Goal: Task Accomplishment & Management: Manage account settings

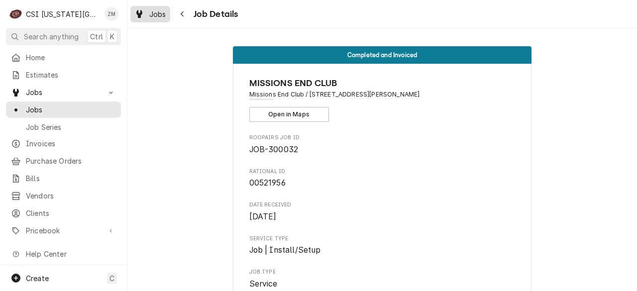
click at [157, 12] on span "Jobs" at bounding box center [157, 14] width 17 height 10
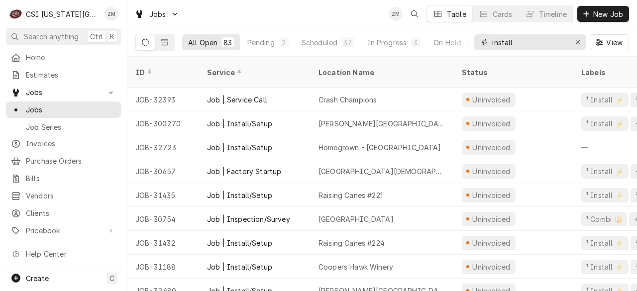
click at [557, 40] on input "install" at bounding box center [529, 42] width 75 height 16
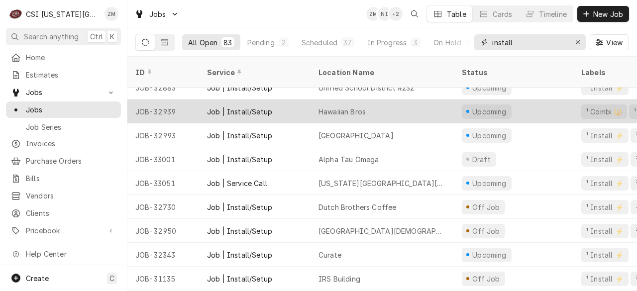
scroll to position [1166, 0]
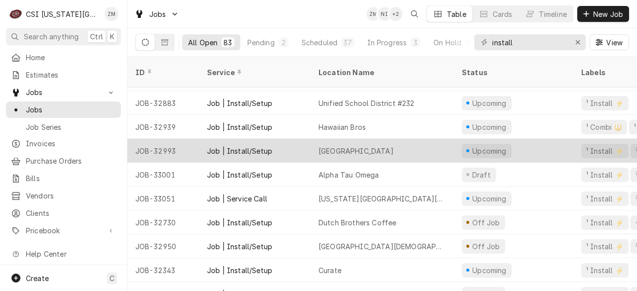
click at [393, 146] on div "Pembroke Hill Wornall Campus" at bounding box center [355, 151] width 75 height 10
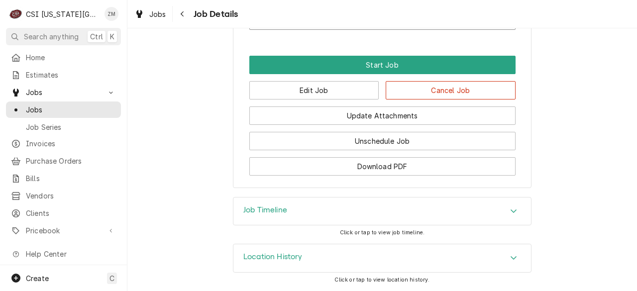
scroll to position [906, 0]
click at [330, 92] on button "Edit Job" at bounding box center [314, 90] width 130 height 18
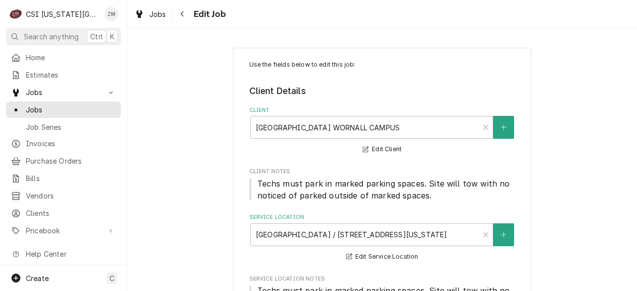
type textarea "x"
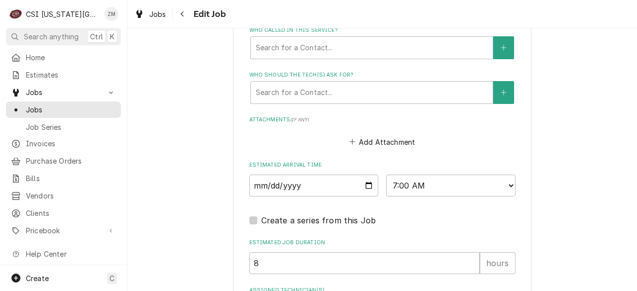
scroll to position [887, 0]
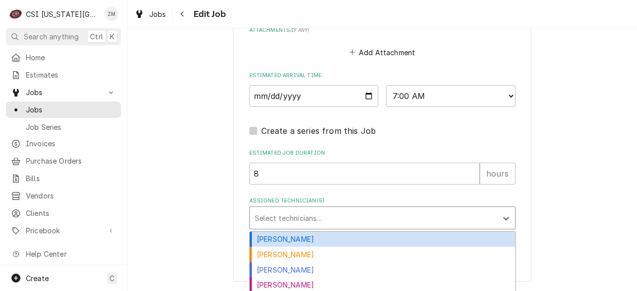
click at [260, 221] on div "Assigned Technician(s)" at bounding box center [373, 218] width 237 height 18
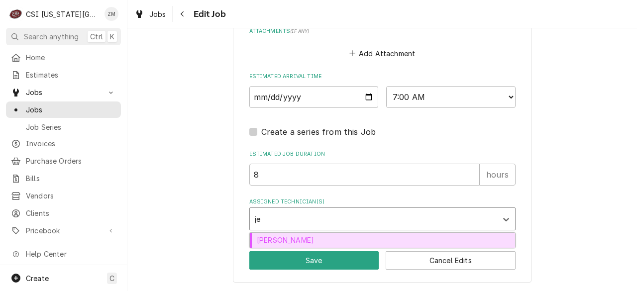
type input "jes"
click at [265, 237] on div "Jesse Hughes" at bounding box center [382, 240] width 265 height 15
type textarea "x"
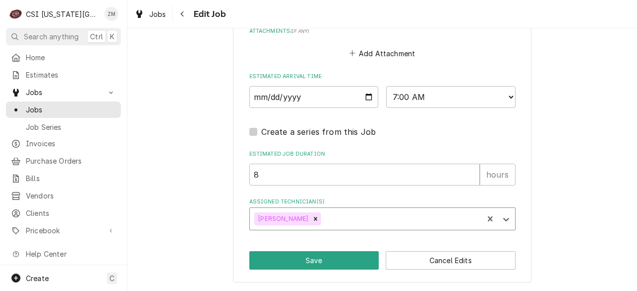
type textarea "x"
click at [505, 93] on select "AM / PM 6:00 AM 6:15 AM 6:30 AM 6:45 AM 7:00 AM 7:15 AM 7:30 AM 7:45 AM 8:00 AM…" at bounding box center [450, 97] width 129 height 22
select select "10:00:00"
click at [386, 86] on select "AM / PM 6:00 AM 6:15 AM 6:30 AM 6:45 AM 7:00 AM 7:15 AM 7:30 AM 7:45 AM 8:00 AM…" at bounding box center [450, 97] width 129 height 22
type textarea "x"
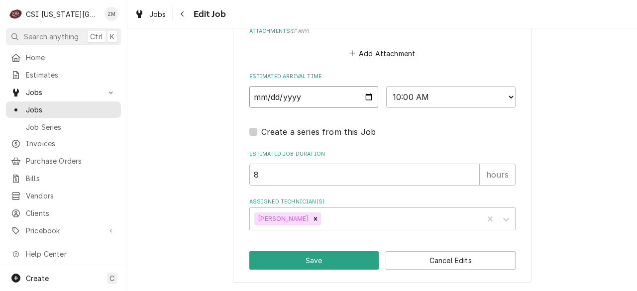
click at [365, 97] on input "2025-10-06" at bounding box center [313, 97] width 129 height 22
type input "2025-10-02"
click at [297, 263] on button "Save" at bounding box center [314, 260] width 130 height 18
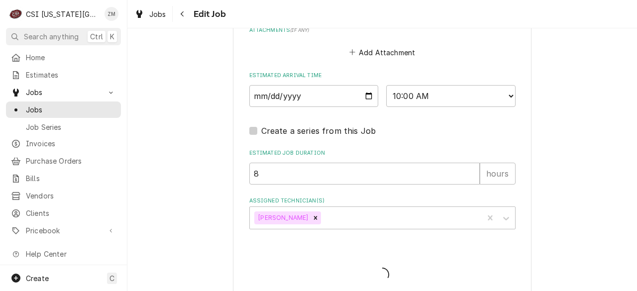
type textarea "x"
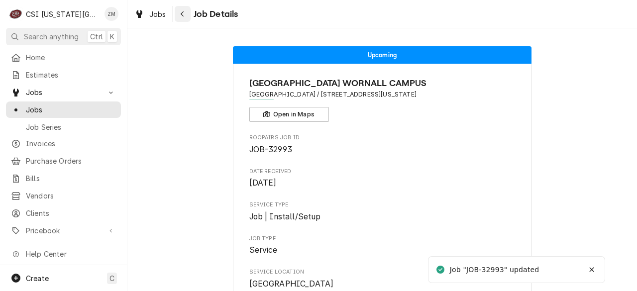
click at [184, 17] on div "Navigate back" at bounding box center [183, 14] width 10 height 10
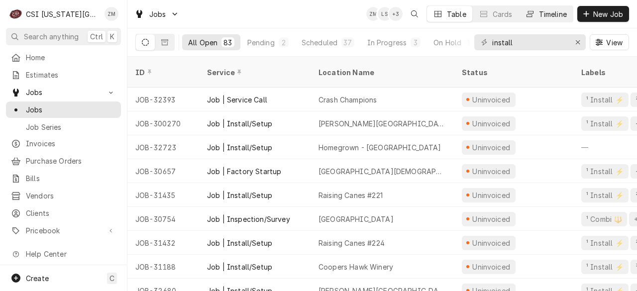
click at [539, 7] on button "Timeline" at bounding box center [546, 14] width 54 height 16
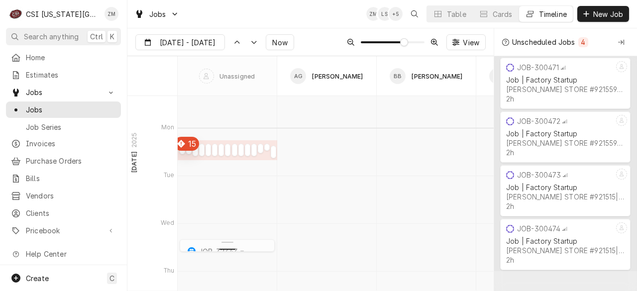
scroll to position [3401, 0]
click at [184, 155] on div "Dynamic Content Wrapper" at bounding box center [182, 155] width 5 height 12
type input "Oct 3"
click at [184, 155] on div "Dynamic Content Wrapper" at bounding box center [182, 155] width 5 height 12
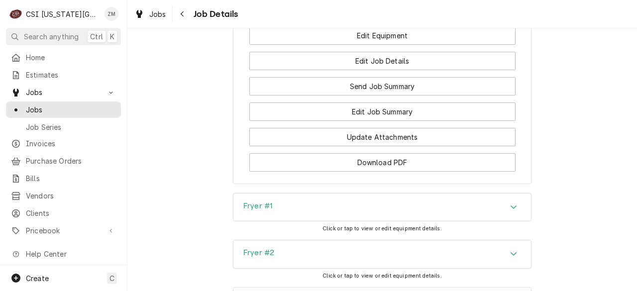
scroll to position [1765, 0]
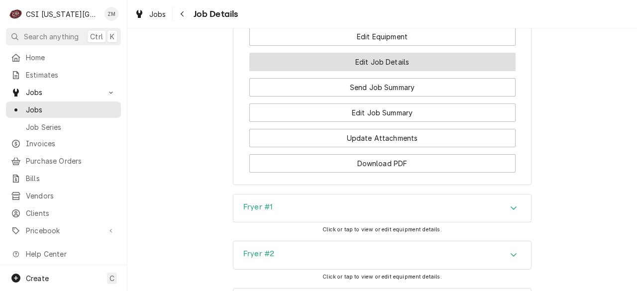
click at [375, 66] on button "Edit Job Details" at bounding box center [382, 62] width 266 height 18
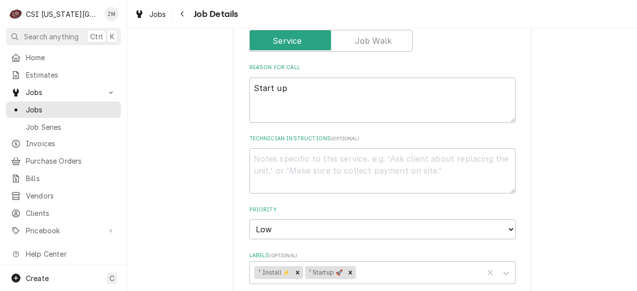
type textarea "x"
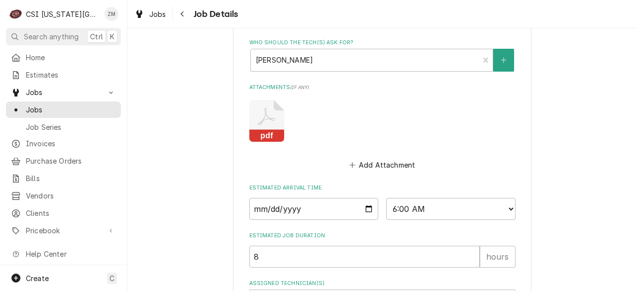
scroll to position [773, 0]
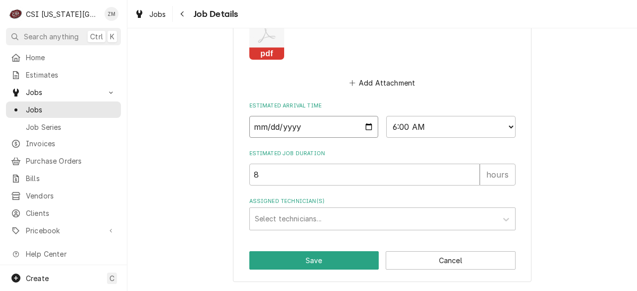
click at [362, 129] on input "[DATE]" at bounding box center [313, 127] width 129 height 22
type input "[DATE]"
click at [277, 258] on button "Save" at bounding box center [314, 260] width 130 height 18
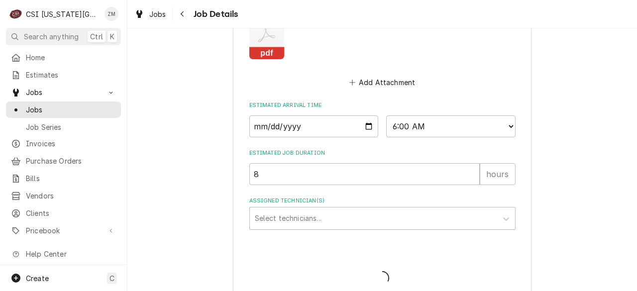
type textarea "x"
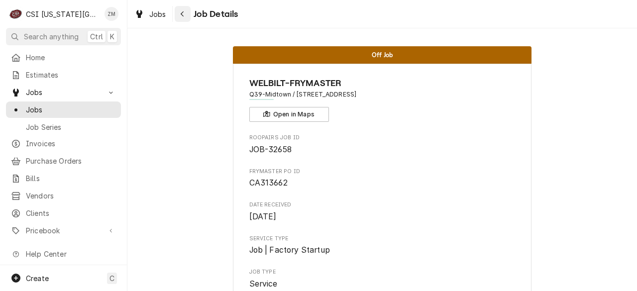
click at [177, 13] on button "Navigate back" at bounding box center [183, 14] width 16 height 16
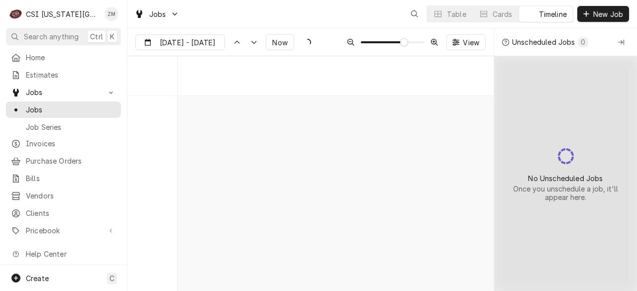
scroll to position [3673, 0]
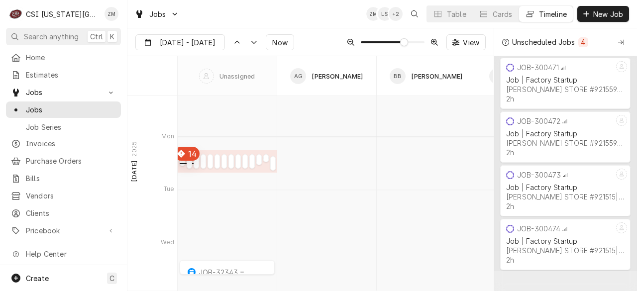
click at [183, 162] on div "Dynamic Content Wrapper" at bounding box center [182, 162] width 5 height 12
type input "[DATE]"
click at [183, 162] on div "Dynamic Content Wrapper" at bounding box center [182, 162] width 5 height 12
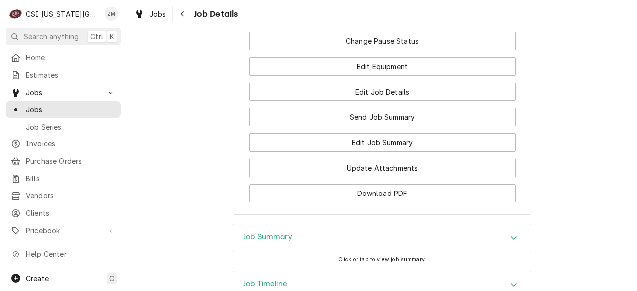
scroll to position [1417, 0]
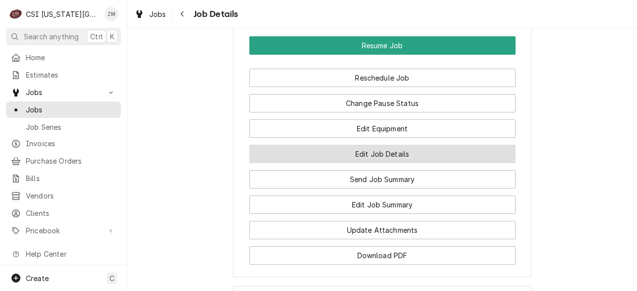
click at [360, 163] on button "Edit Job Details" at bounding box center [382, 154] width 266 height 18
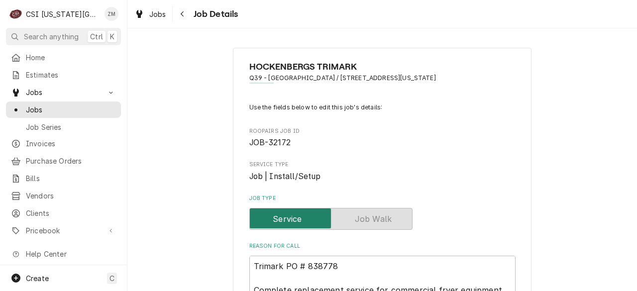
type textarea "x"
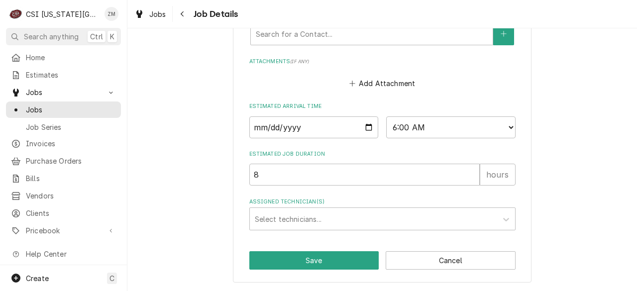
scroll to position [854, 0]
click at [370, 126] on input "[DATE]" at bounding box center [313, 128] width 129 height 22
click at [362, 127] on input "[DATE]" at bounding box center [313, 128] width 129 height 22
type input "[DATE]"
click at [292, 262] on button "Save" at bounding box center [314, 261] width 130 height 18
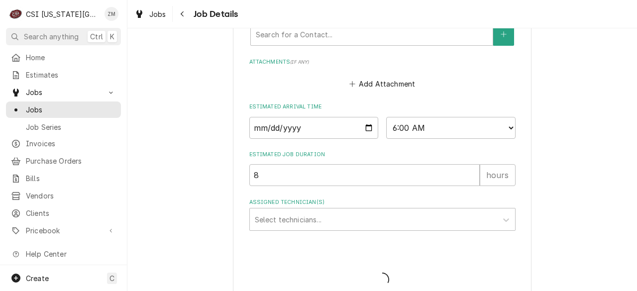
type textarea "x"
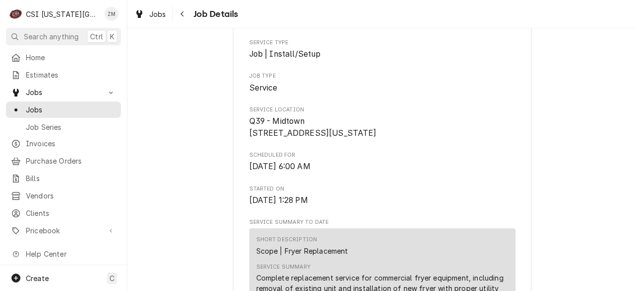
scroll to position [215, 0]
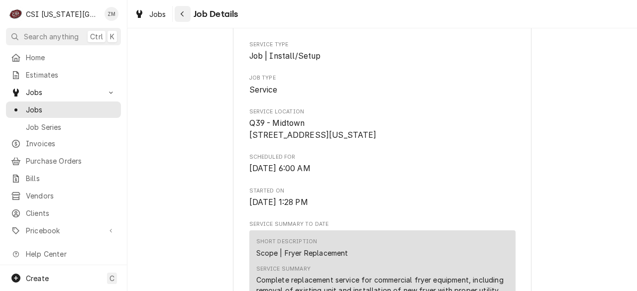
click at [184, 16] on icon "Navigate back" at bounding box center [182, 13] width 4 height 7
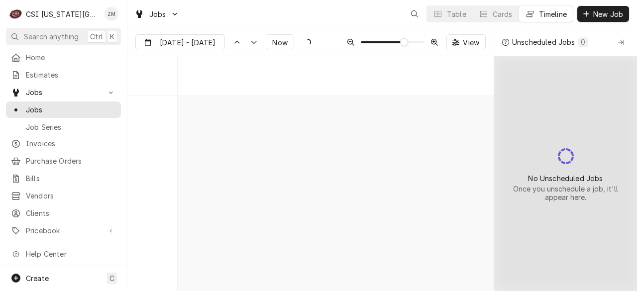
scroll to position [3673, 0]
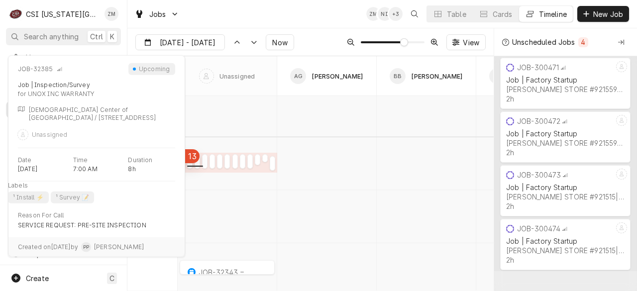
click at [187, 166] on div "normal" at bounding box center [189, 164] width 5 height 12
type input "[DATE]"
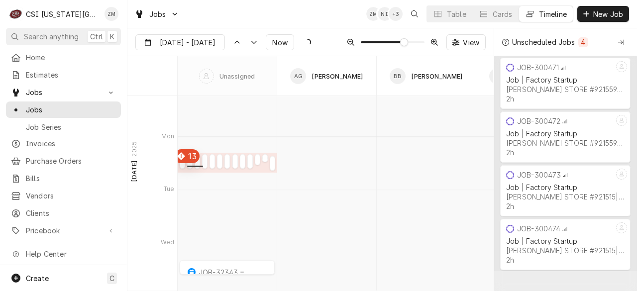
click at [187, 166] on div "Dynamic Content Wrapper" at bounding box center [189, 164] width 5 height 12
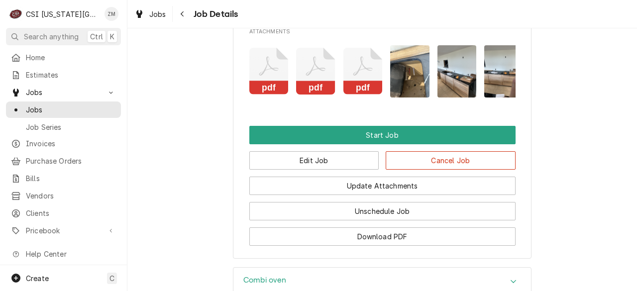
scroll to position [1265, 0]
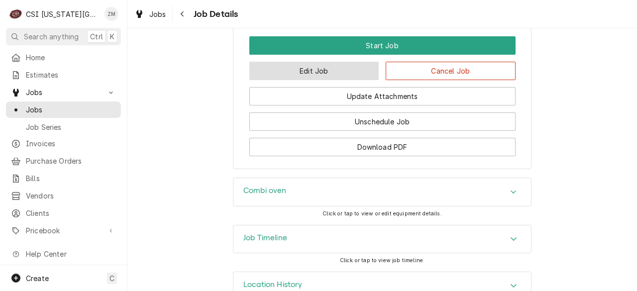
click at [281, 80] on button "Edit Job" at bounding box center [314, 71] width 130 height 18
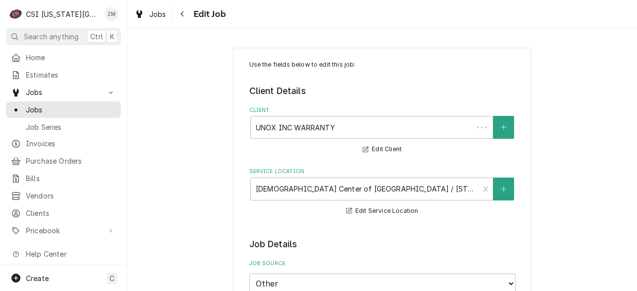
type textarea "x"
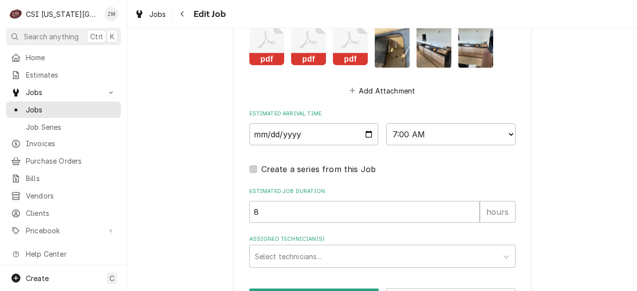
scroll to position [1300, 0]
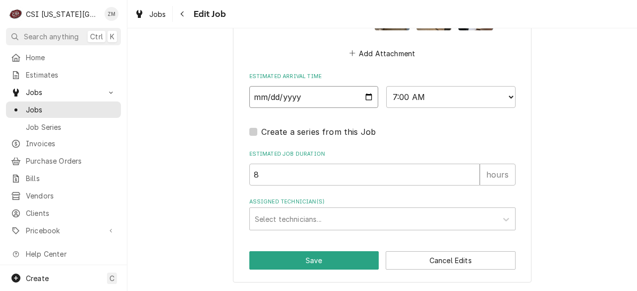
click at [364, 97] on input "2025-10-06" at bounding box center [313, 97] width 129 height 22
type input "2025-10-13"
click at [302, 262] on button "Save" at bounding box center [314, 260] width 130 height 18
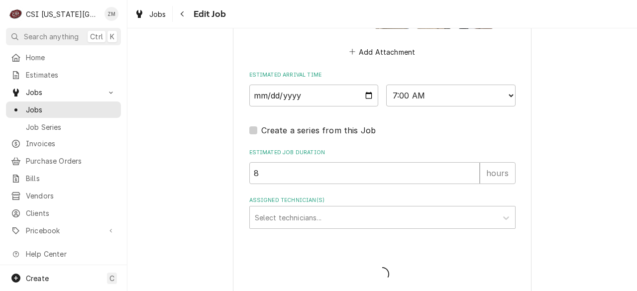
type textarea "x"
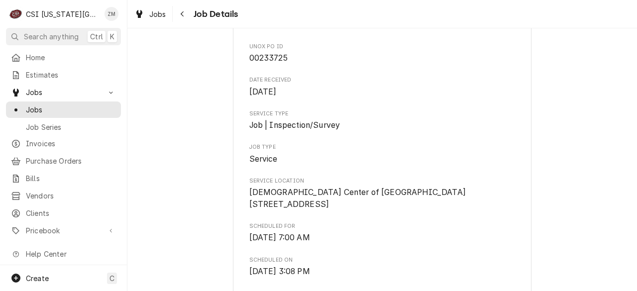
scroll to position [122, 0]
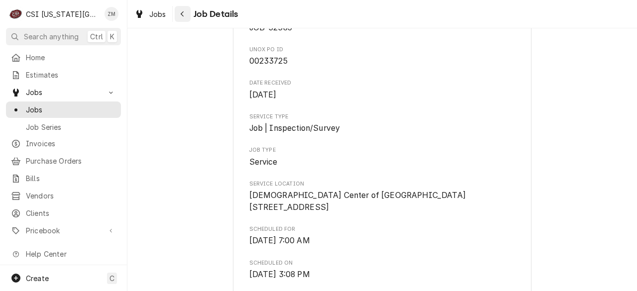
click at [183, 14] on icon "Navigate back" at bounding box center [182, 13] width 4 height 7
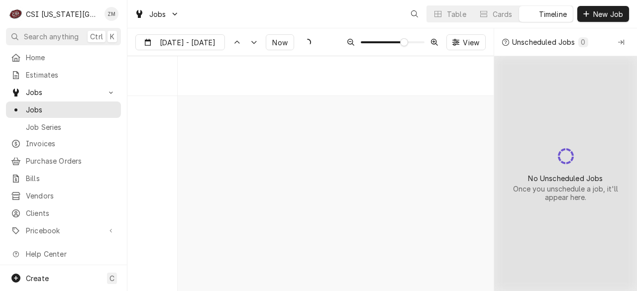
scroll to position [3673, 0]
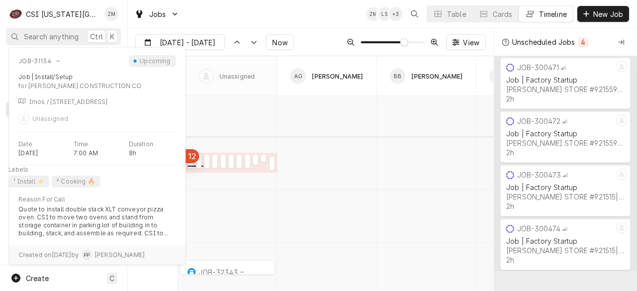
click at [189, 164] on div "normal" at bounding box center [190, 164] width 5 height 12
type input "[DATE]"
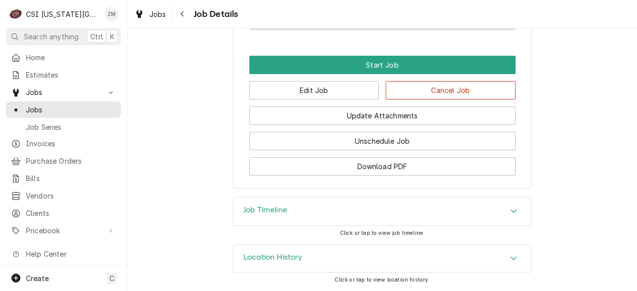
scroll to position [749, 0]
click at [358, 95] on button "Edit Job" at bounding box center [314, 90] width 130 height 18
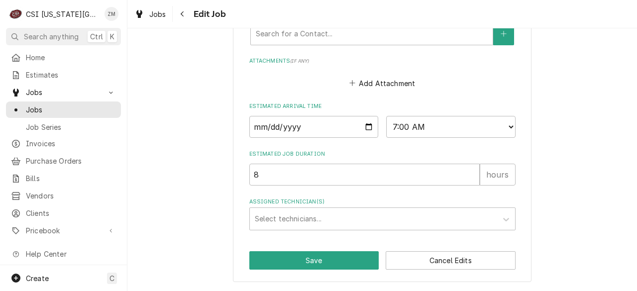
scroll to position [773, 0]
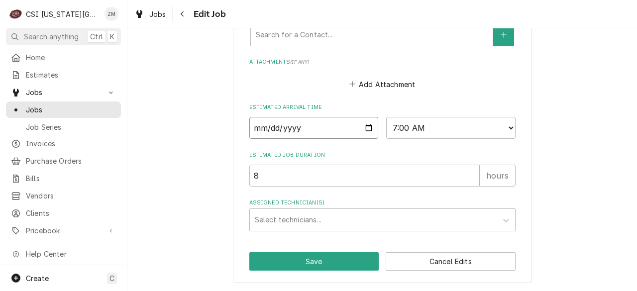
click at [364, 126] on input "2025-10-06" at bounding box center [313, 128] width 129 height 22
type textarea "x"
type input "2025-10-27"
click at [281, 260] on button "Save" at bounding box center [314, 261] width 130 height 18
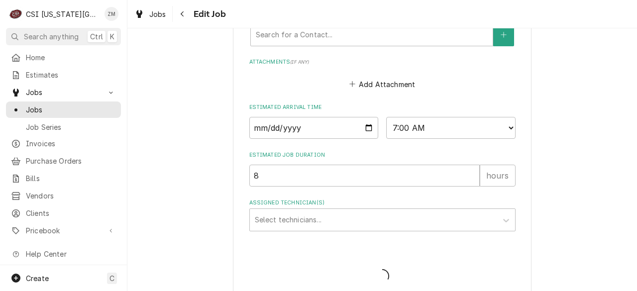
type textarea "x"
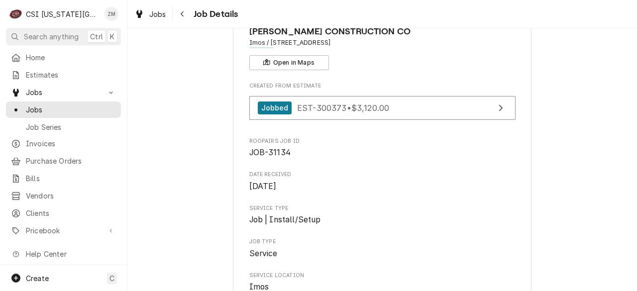
scroll to position [23, 0]
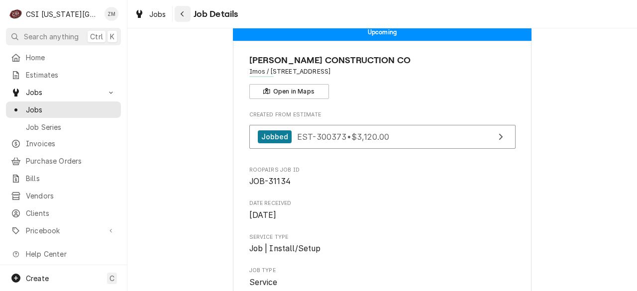
click at [181, 19] on button "Navigate back" at bounding box center [183, 14] width 16 height 16
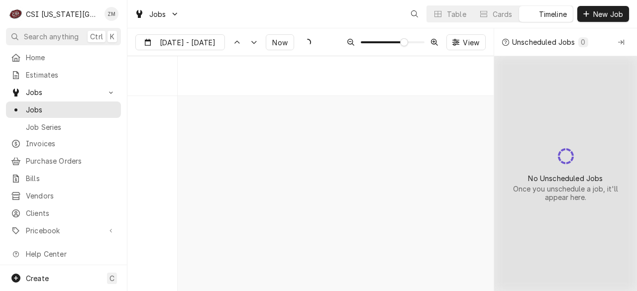
scroll to position [3673, 0]
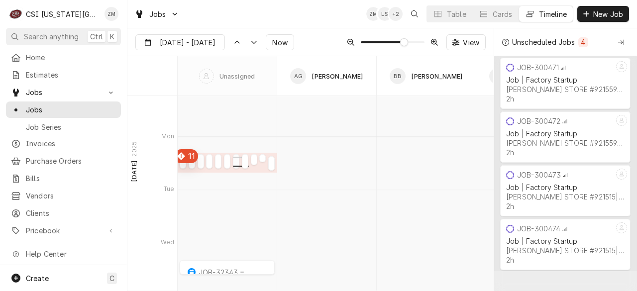
click at [235, 159] on div "Dynamic Content Wrapper" at bounding box center [236, 164] width 6 height 12
type input "Oct 3"
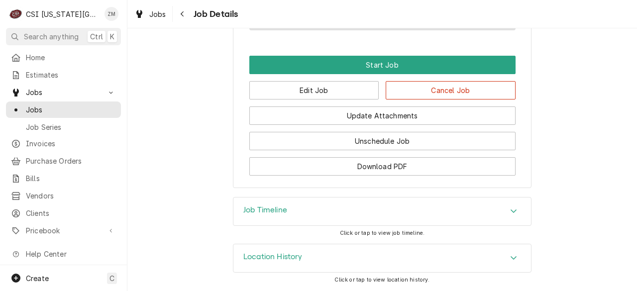
scroll to position [1357, 0]
click at [281, 97] on button "Edit Job" at bounding box center [314, 90] width 130 height 18
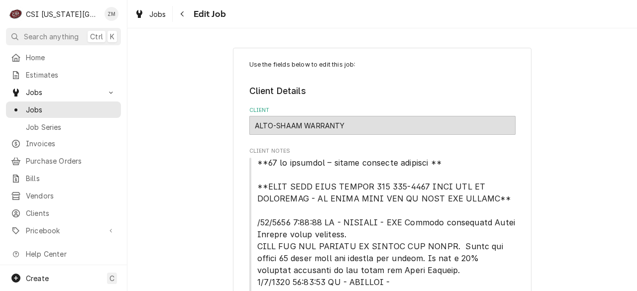
type textarea "x"
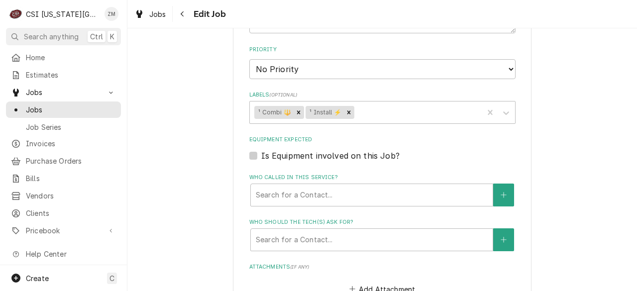
scroll to position [1308, 0]
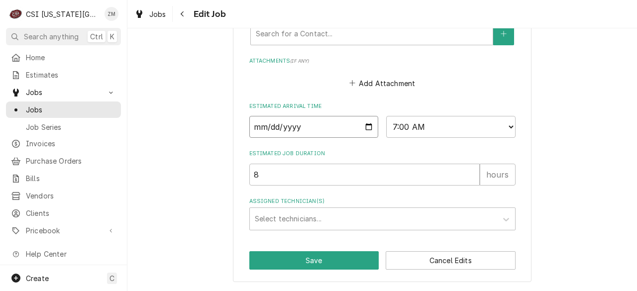
click at [367, 124] on input "[DATE]" at bounding box center [313, 127] width 129 height 22
drag, startPoint x: 367, startPoint y: 124, endPoint x: 273, endPoint y: 238, distance: 148.4
click at [364, 127] on input "2025-10-06" at bounding box center [313, 127] width 129 height 22
type input "2025-10-27"
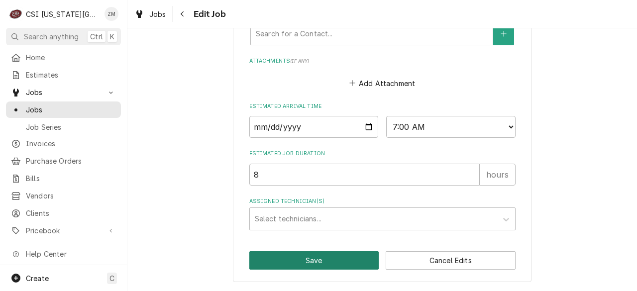
click at [276, 261] on button "Save" at bounding box center [314, 260] width 130 height 18
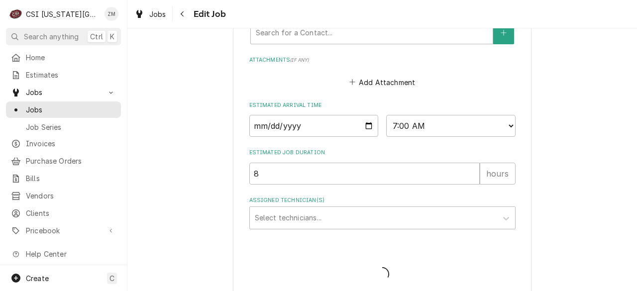
type textarea "x"
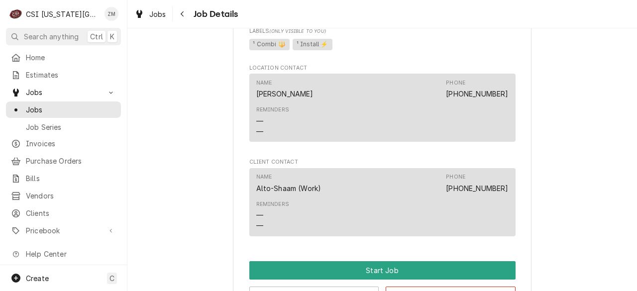
scroll to position [1357, 0]
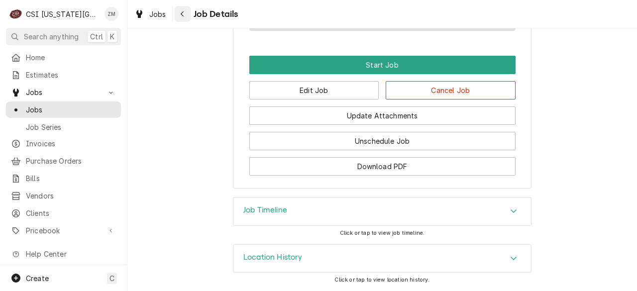
click at [184, 14] on icon "Navigate back" at bounding box center [182, 13] width 4 height 7
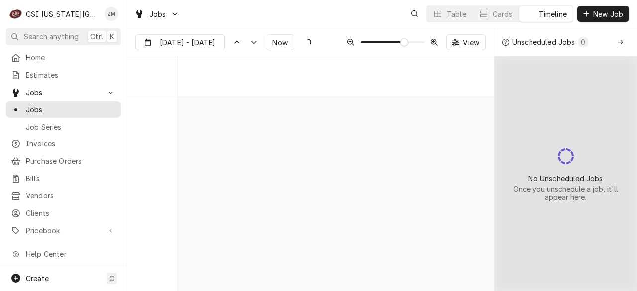
scroll to position [3673, 0]
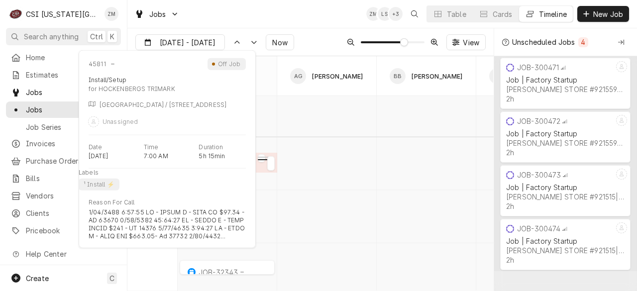
click at [262, 158] on div "normal" at bounding box center [261, 158] width 7 height 12
type input "[DATE]"
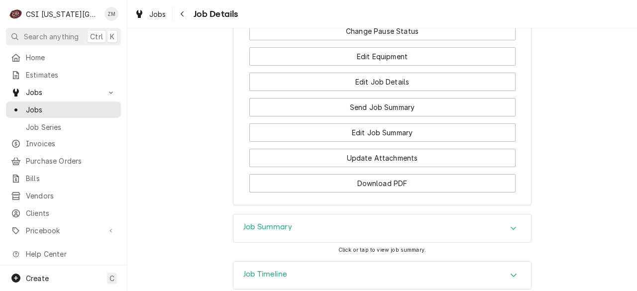
scroll to position [7062, 0]
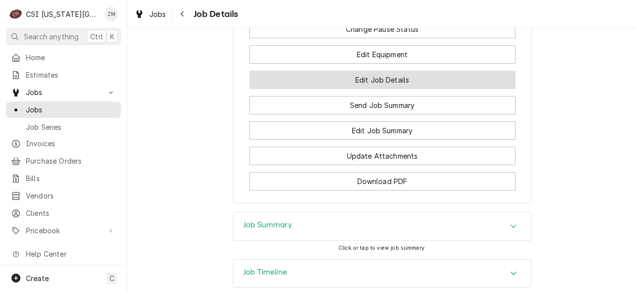
click at [378, 89] on button "Edit Job Details" at bounding box center [382, 80] width 266 height 18
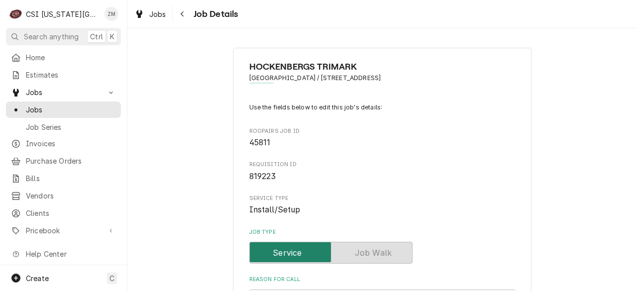
type textarea "x"
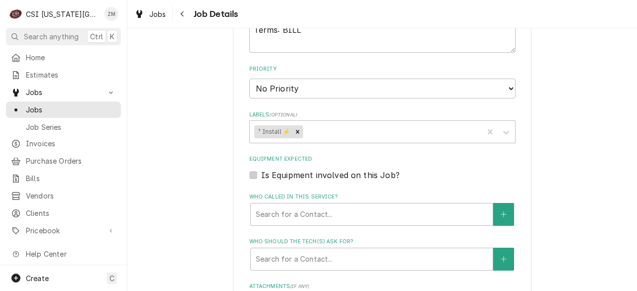
scroll to position [5864, 0]
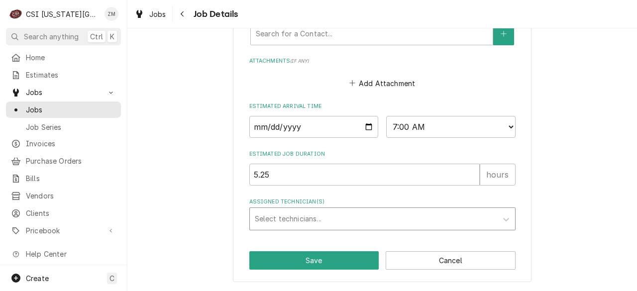
click at [292, 223] on div "Assigned Technician(s)" at bounding box center [373, 219] width 237 height 18
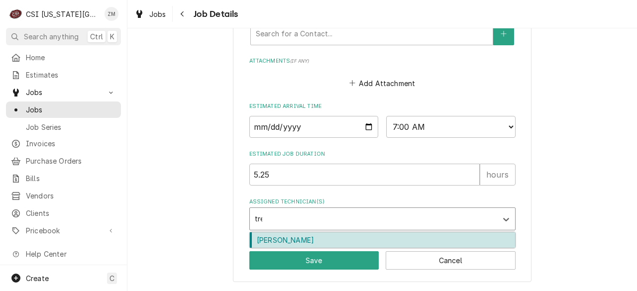
type input "trey"
click at [285, 238] on div "[PERSON_NAME]" at bounding box center [382, 239] width 265 height 15
type textarea "x"
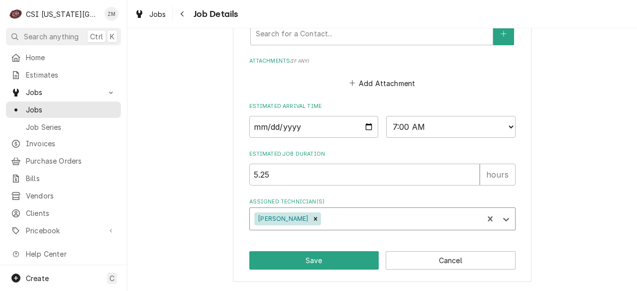
type textarea "x"
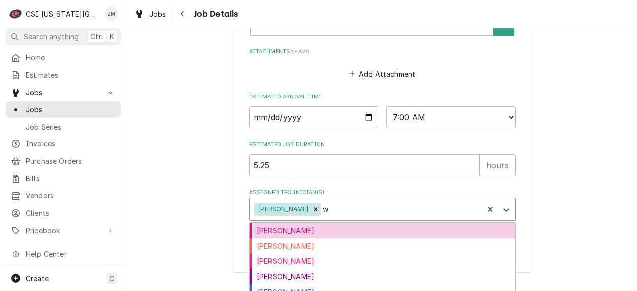
type input "wy"
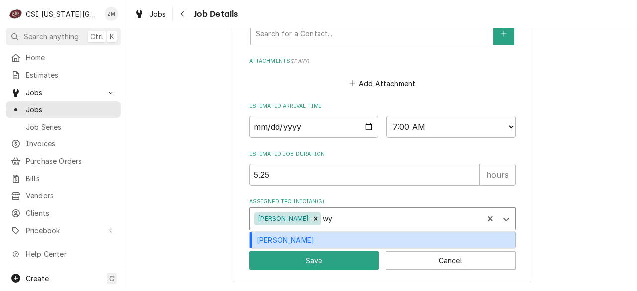
click at [320, 241] on div "[PERSON_NAME]" at bounding box center [382, 239] width 265 height 15
type textarea "x"
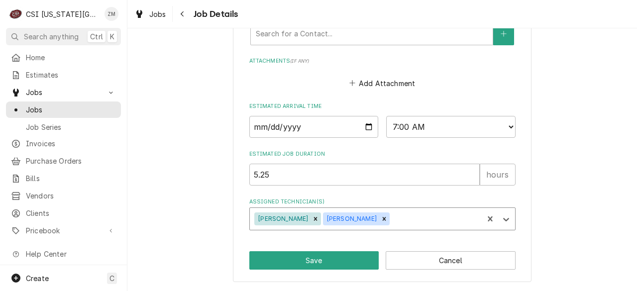
type textarea "x"
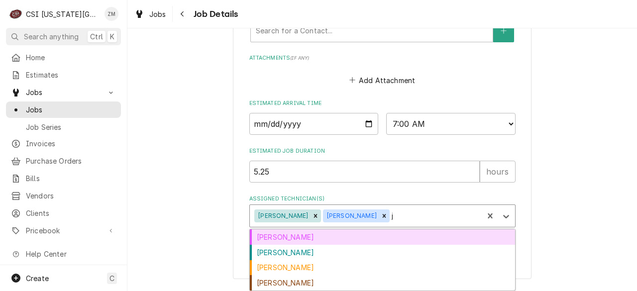
type input "je"
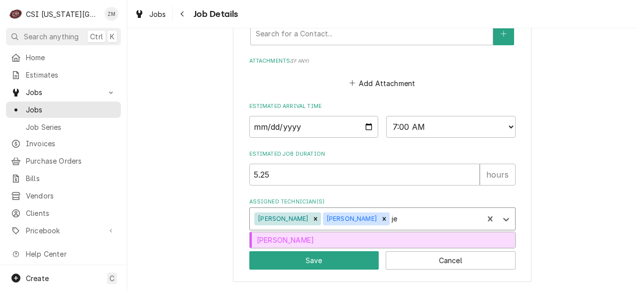
click at [320, 241] on div "[PERSON_NAME]" at bounding box center [382, 239] width 265 height 15
type textarea "x"
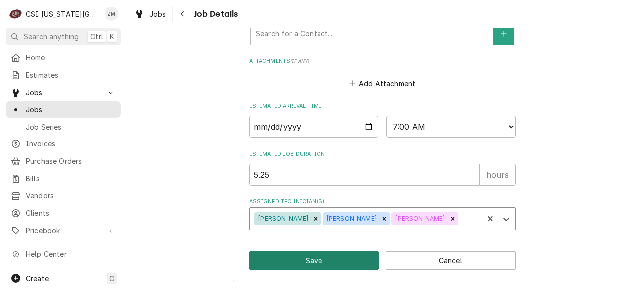
click at [274, 264] on button "Save" at bounding box center [314, 260] width 130 height 18
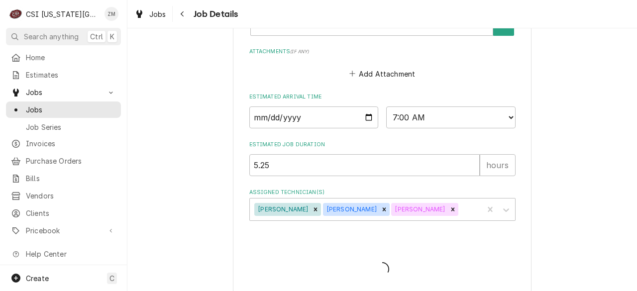
type textarea "x"
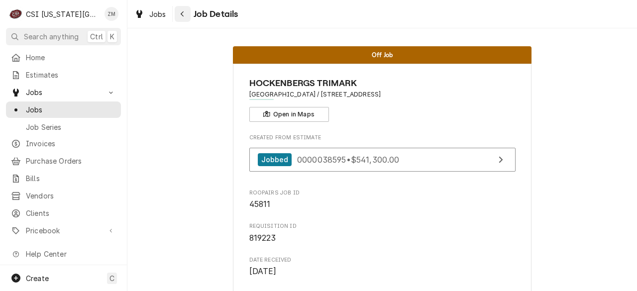
click at [184, 15] on icon "Navigate back" at bounding box center [182, 13] width 4 height 7
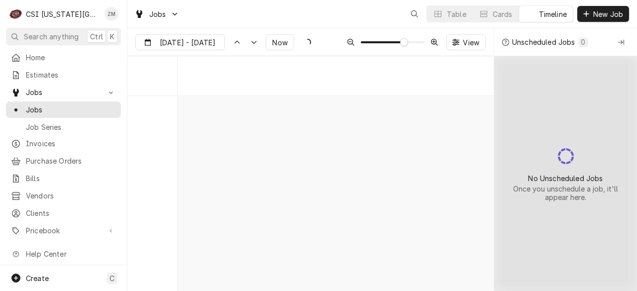
scroll to position [3673, 0]
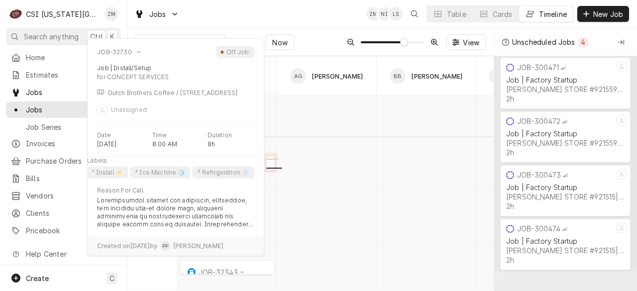
click at [269, 164] on div "normal" at bounding box center [270, 167] width 8 height 12
type input "Oct 3"
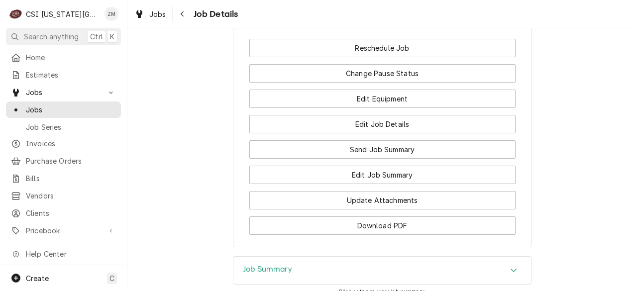
scroll to position [1539, 0]
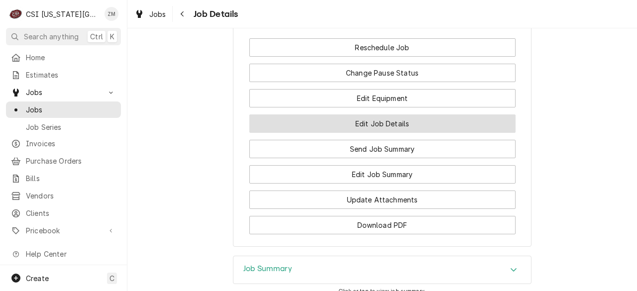
click at [379, 133] on button "Edit Job Details" at bounding box center [382, 123] width 266 height 18
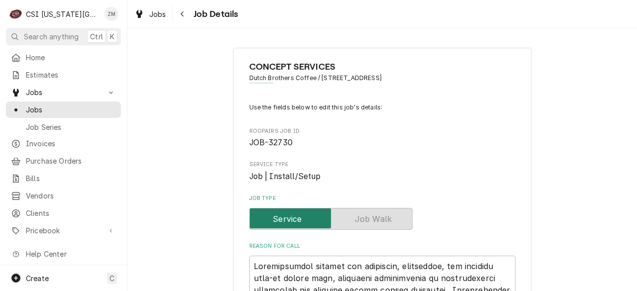
type textarea "x"
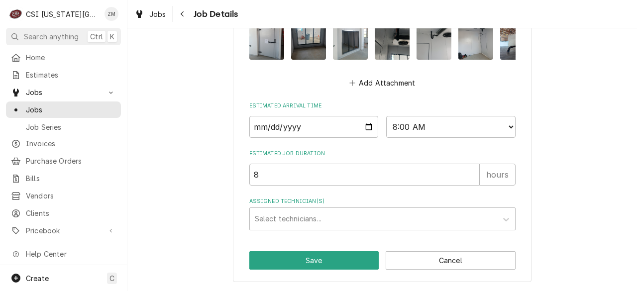
scroll to position [1042, 0]
click at [279, 220] on div "Assigned Technician(s)" at bounding box center [373, 219] width 237 height 18
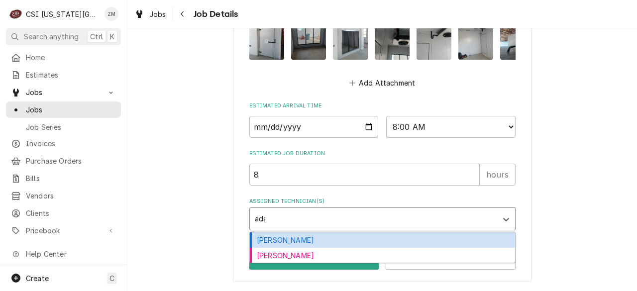
type input "adam"
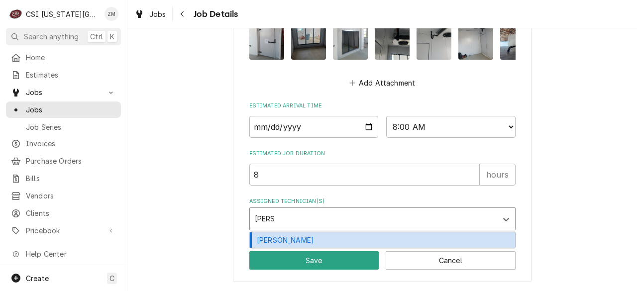
click at [283, 243] on div "Adam Goodrich" at bounding box center [382, 239] width 265 height 15
type textarea "x"
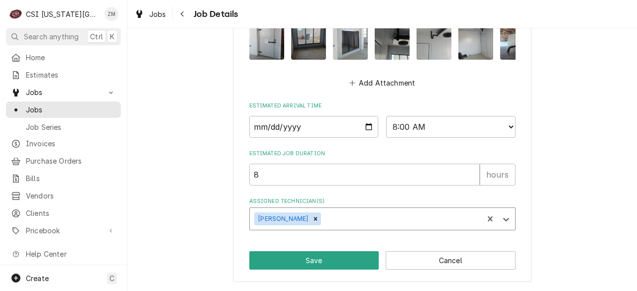
type textarea "x"
type input "jo"
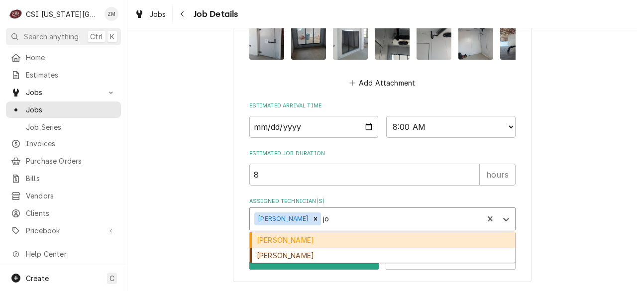
click at [283, 243] on div "[PERSON_NAME]" at bounding box center [382, 239] width 265 height 15
type textarea "x"
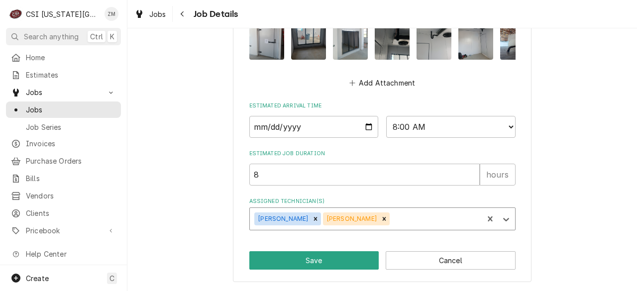
type textarea "x"
click at [362, 131] on input "2025-10-06" at bounding box center [313, 127] width 129 height 22
type input "2025-10-09"
click at [383, 219] on icon "Remove Joey Stahl" at bounding box center [384, 218] width 3 height 3
type textarea "x"
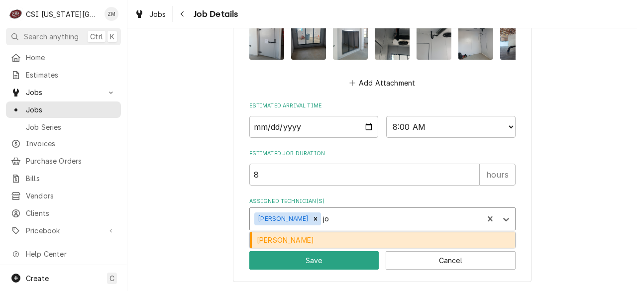
type input "j"
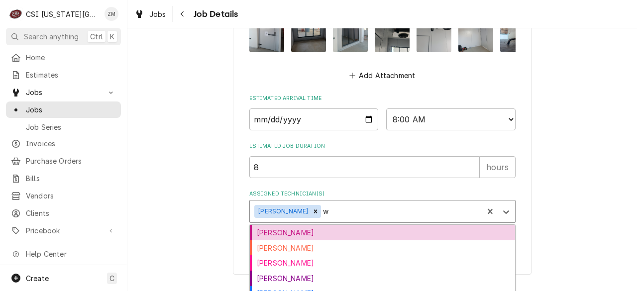
type input "wi"
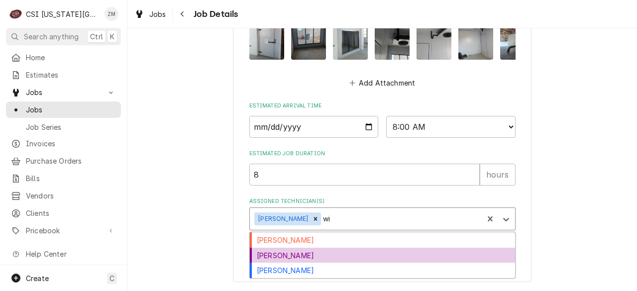
click at [305, 258] on div "Will Larsen" at bounding box center [382, 255] width 265 height 15
type textarea "x"
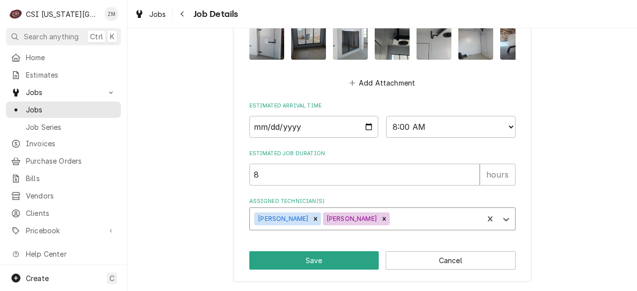
scroll to position [1043, 0]
click at [308, 258] on button "Save" at bounding box center [314, 260] width 130 height 18
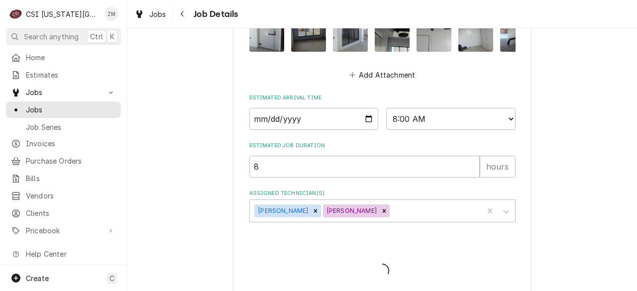
type textarea "x"
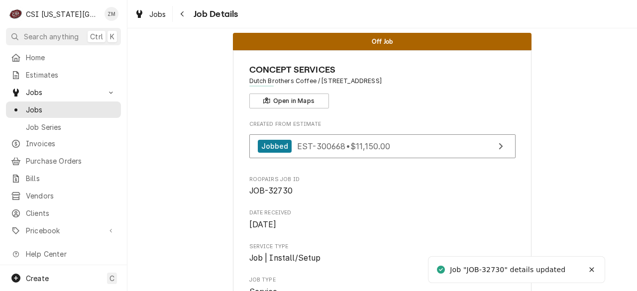
scroll to position [37, 0]
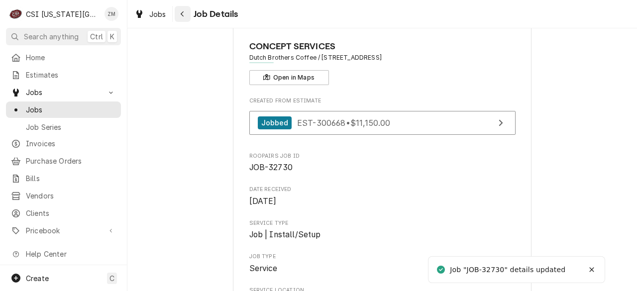
click at [184, 11] on icon "Navigate back" at bounding box center [182, 13] width 4 height 7
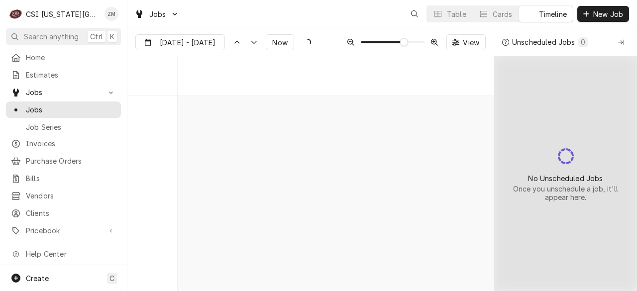
scroll to position [3673, 0]
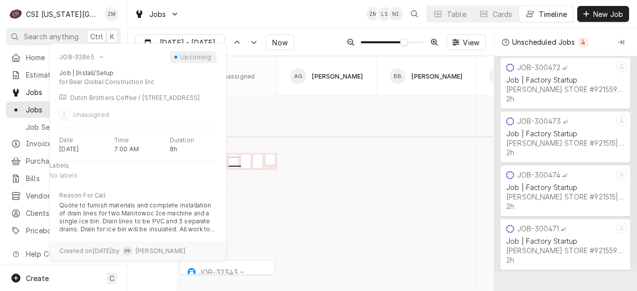
click at [233, 162] on div "normal" at bounding box center [233, 164] width 10 height 12
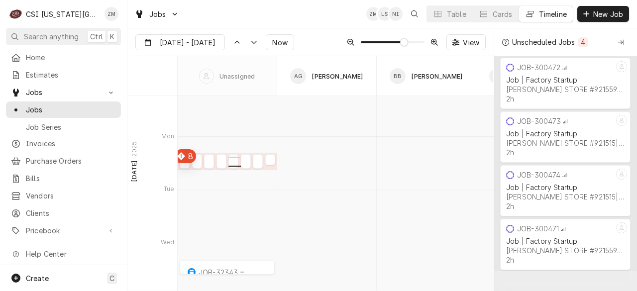
type input "Oct 3"
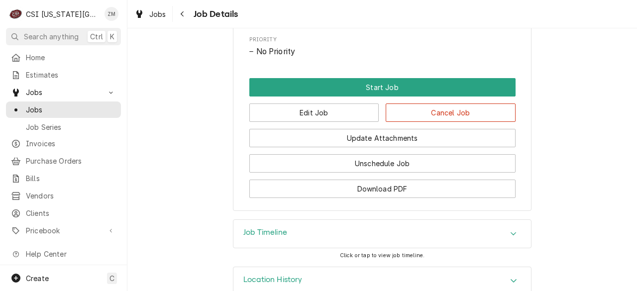
scroll to position [582, 0]
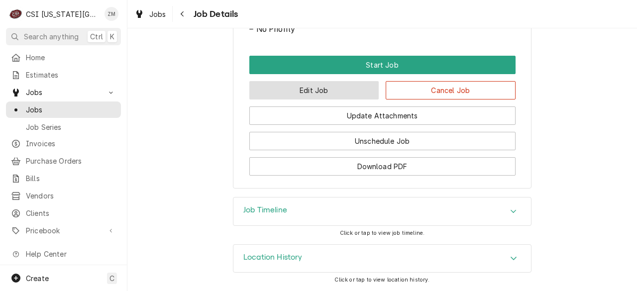
click at [298, 94] on button "Edit Job" at bounding box center [314, 90] width 130 height 18
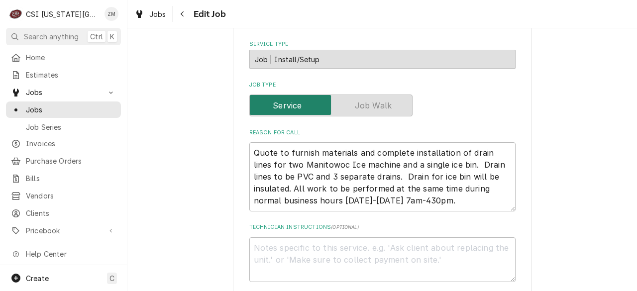
type textarea "x"
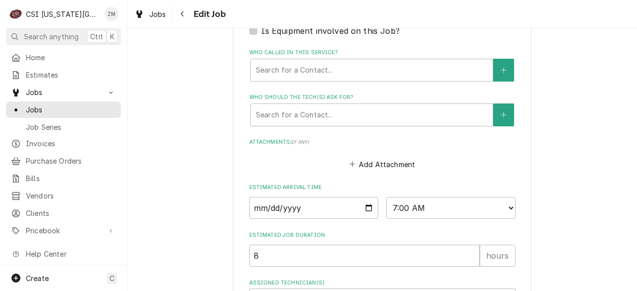
scroll to position [739, 0]
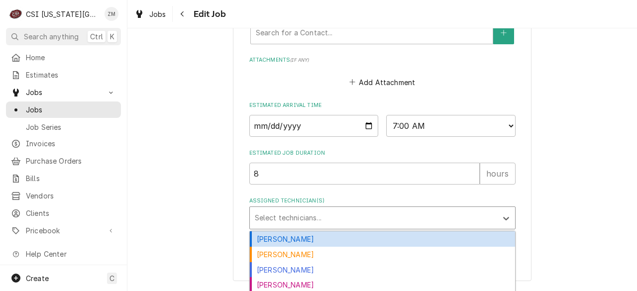
click at [290, 225] on div "Assigned Technician(s)" at bounding box center [373, 218] width 237 height 18
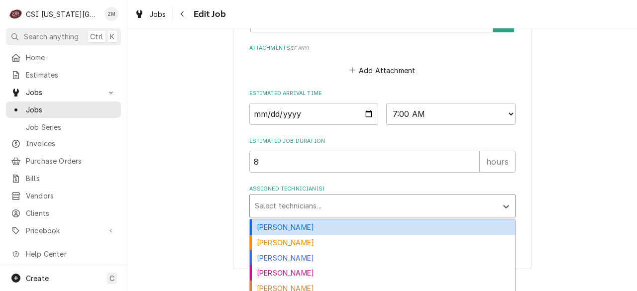
scroll to position [727, 0]
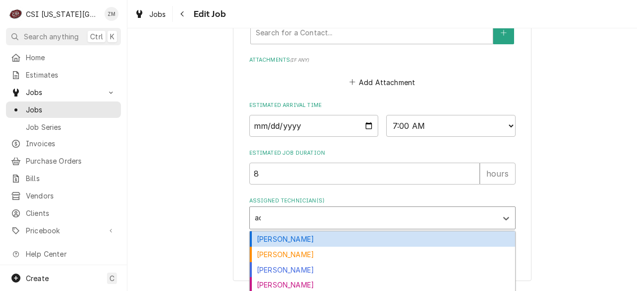
type input "ada"
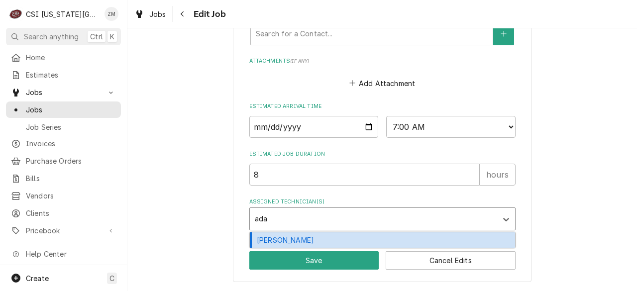
click at [289, 245] on div "[PERSON_NAME]" at bounding box center [382, 239] width 265 height 15
type textarea "x"
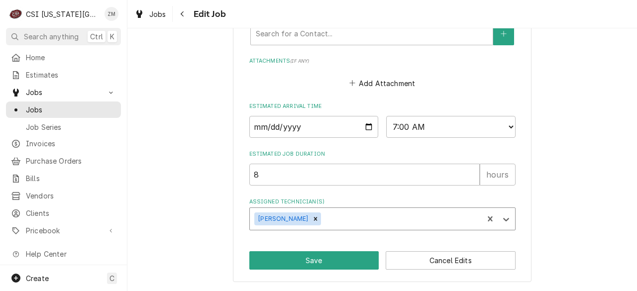
type textarea "x"
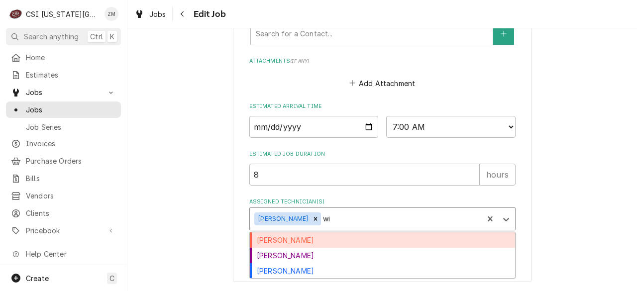
type input "wil"
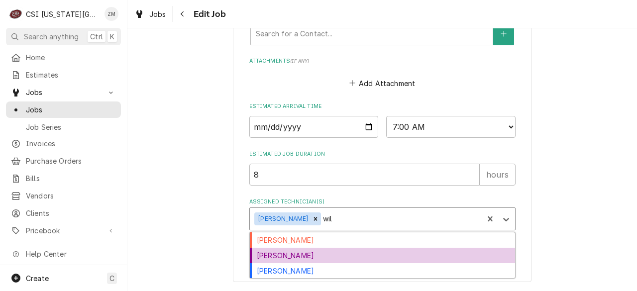
click at [305, 259] on div "Will Larsen" at bounding box center [382, 255] width 265 height 15
type textarea "x"
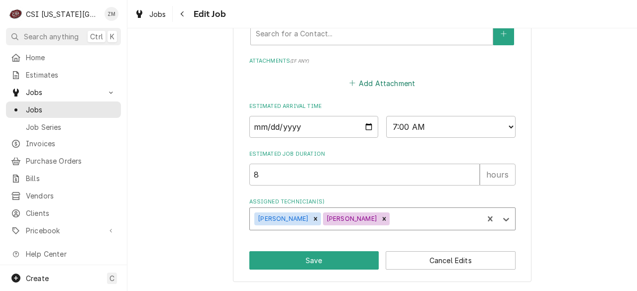
type textarea "x"
click at [360, 124] on input "2025-10-06" at bounding box center [313, 127] width 129 height 22
type input "2025-10-09"
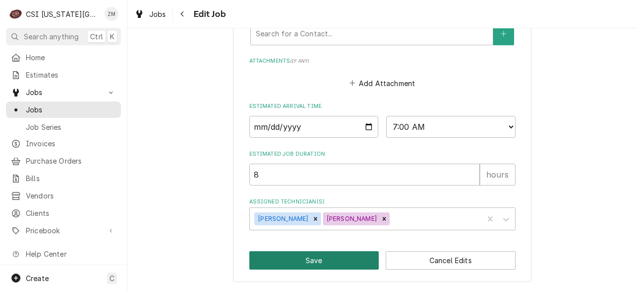
click at [339, 258] on button "Save" at bounding box center [314, 260] width 130 height 18
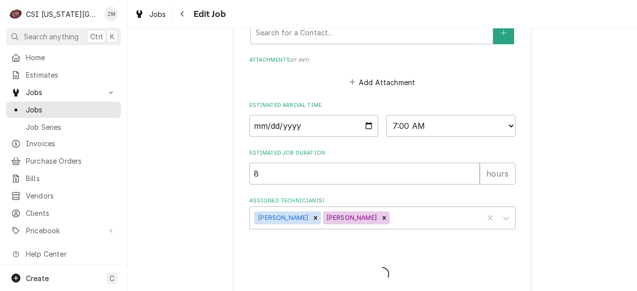
type textarea "x"
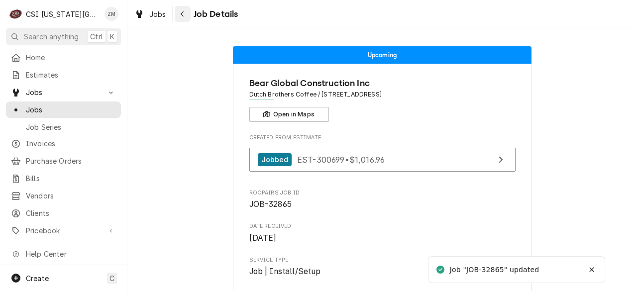
click at [184, 15] on icon "Navigate back" at bounding box center [182, 13] width 4 height 7
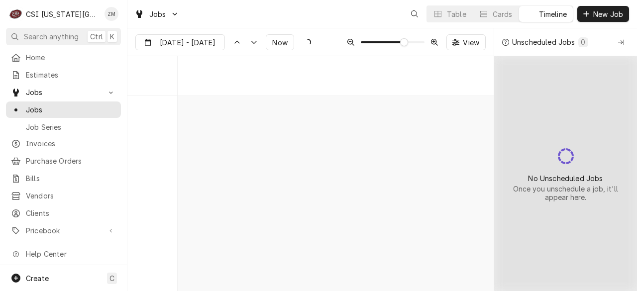
scroll to position [3673, 0]
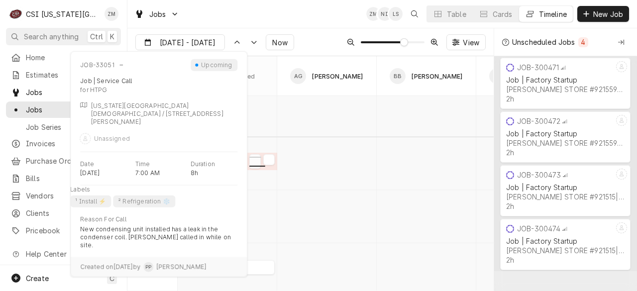
click at [256, 164] on div "normal" at bounding box center [254, 164] width 11 height 12
type input "Oct 3"
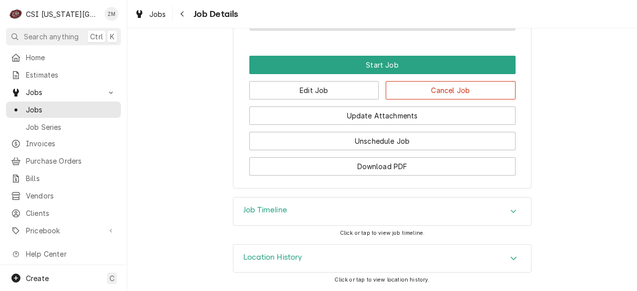
scroll to position [665, 0]
click at [304, 95] on button "Edit Job" at bounding box center [314, 90] width 130 height 18
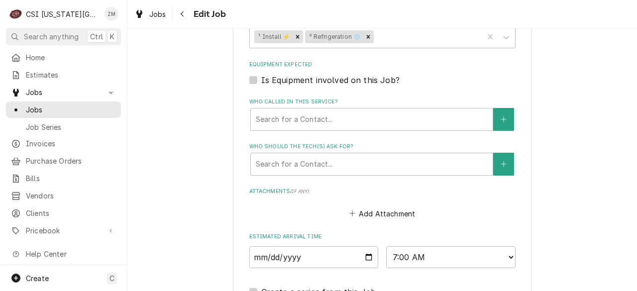
scroll to position [842, 0]
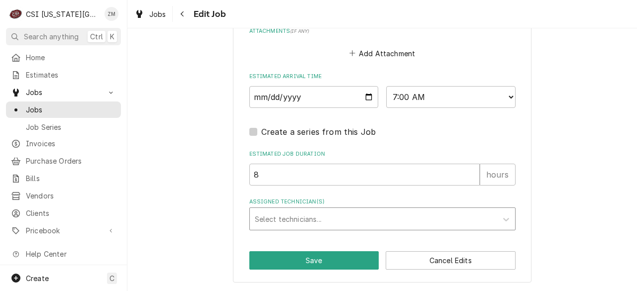
click at [300, 214] on div "Assigned Technician(s)" at bounding box center [373, 219] width 237 height 18
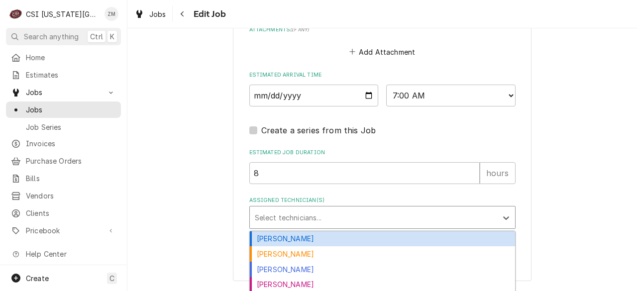
click at [297, 235] on div "Adam Goodrich" at bounding box center [382, 238] width 265 height 15
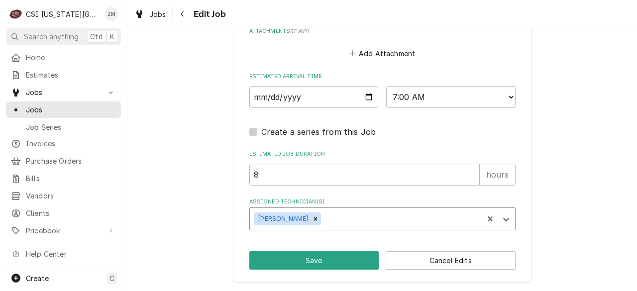
type textarea "x"
type input "wi"
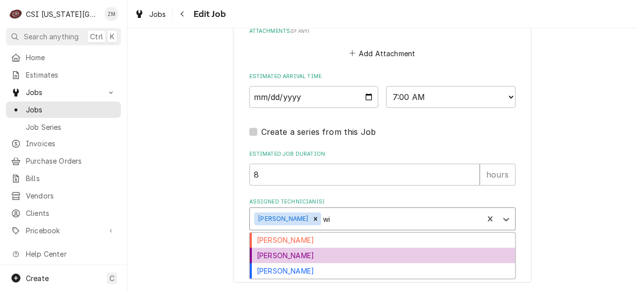
click at [292, 257] on div "Will Larsen" at bounding box center [382, 255] width 265 height 15
type textarea "x"
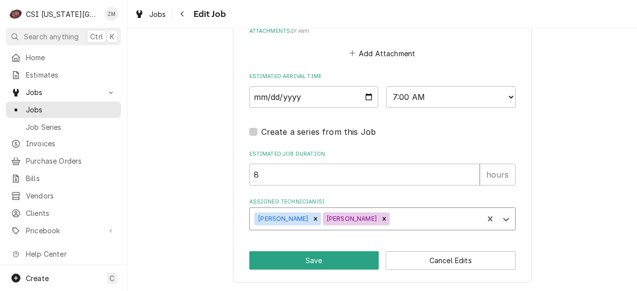
type textarea "x"
click at [366, 97] on input "[DATE]" at bounding box center [313, 97] width 129 height 22
type input "2025-10-08"
click at [278, 259] on button "Save" at bounding box center [314, 260] width 130 height 18
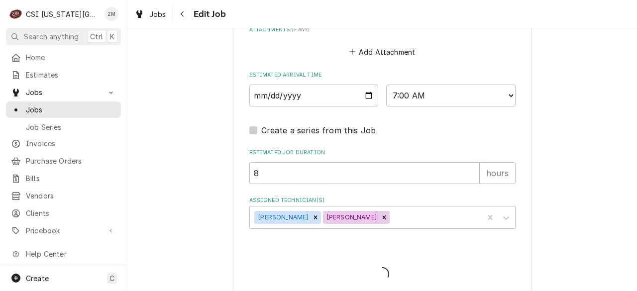
type textarea "x"
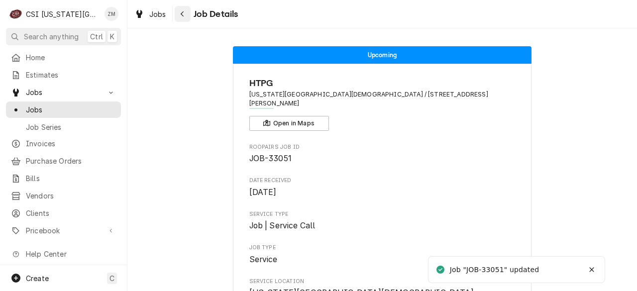
click at [184, 16] on icon "Navigate back" at bounding box center [182, 13] width 4 height 7
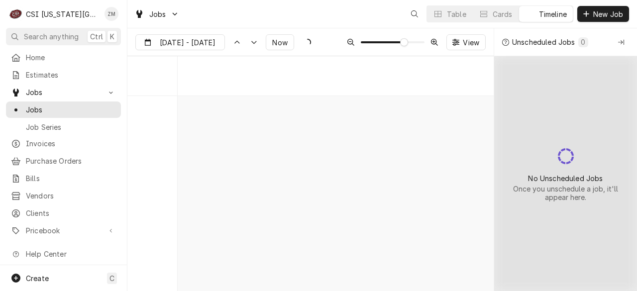
scroll to position [3673, 0]
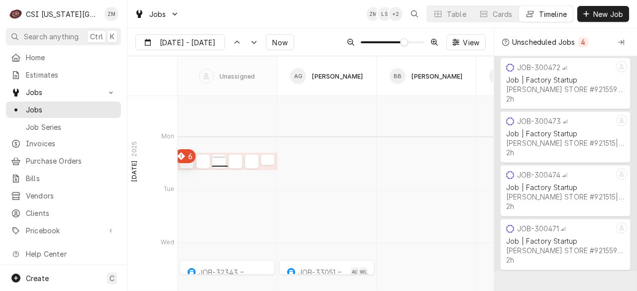
click at [216, 163] on div "Dynamic Content Wrapper" at bounding box center [219, 164] width 14 height 12
type input "Oct 3"
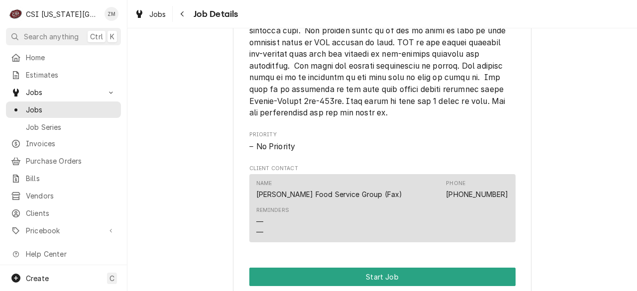
scroll to position [924, 0]
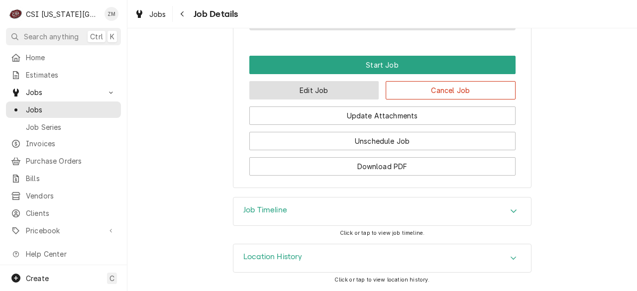
click at [334, 96] on button "Edit Job" at bounding box center [314, 90] width 130 height 18
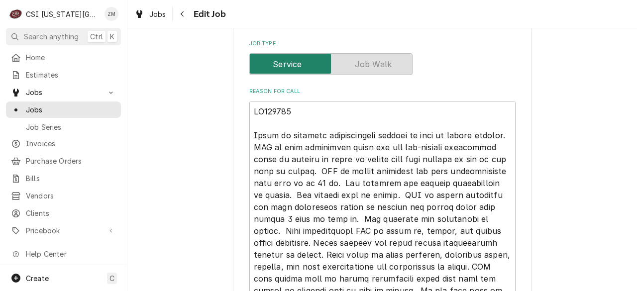
type textarea "x"
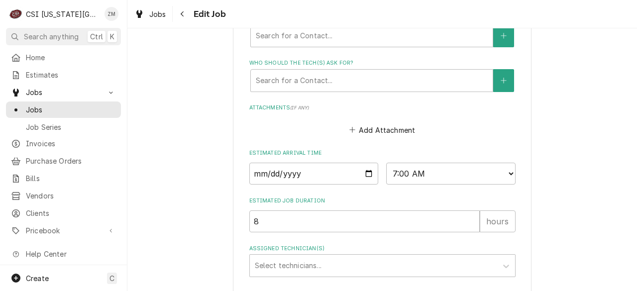
scroll to position [990, 0]
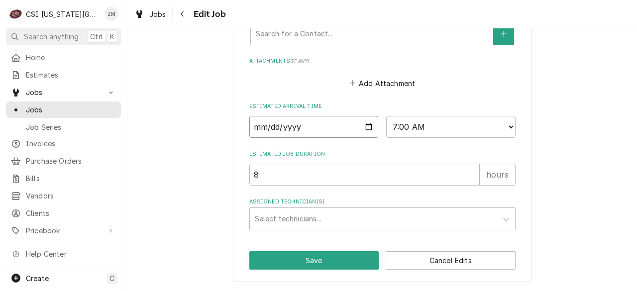
click at [368, 124] on input "[DATE]" at bounding box center [313, 127] width 129 height 22
type input "2025-10-07"
click at [306, 214] on div "Assigned Technician(s)" at bounding box center [373, 219] width 237 height 18
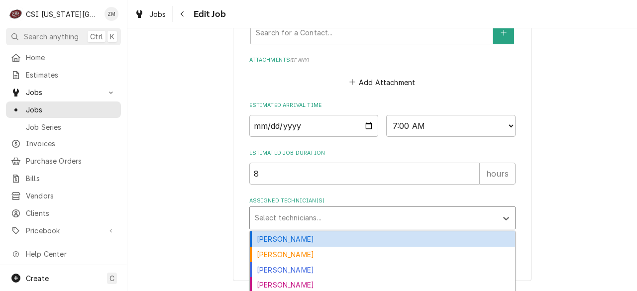
click at [292, 241] on div "[PERSON_NAME]" at bounding box center [382, 238] width 265 height 15
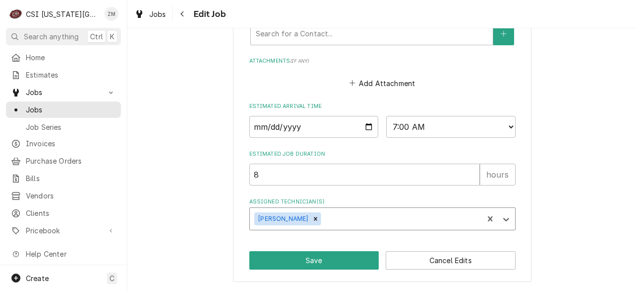
type textarea "x"
type input "w"
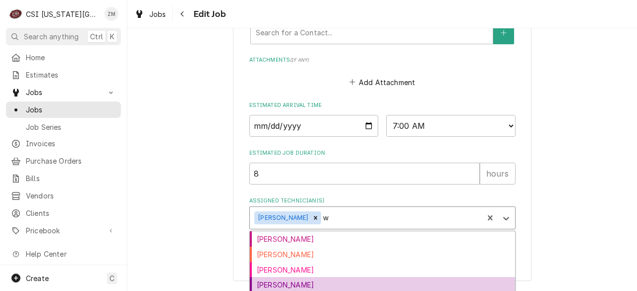
click at [281, 283] on div "Will Larsen" at bounding box center [382, 284] width 265 height 15
type textarea "x"
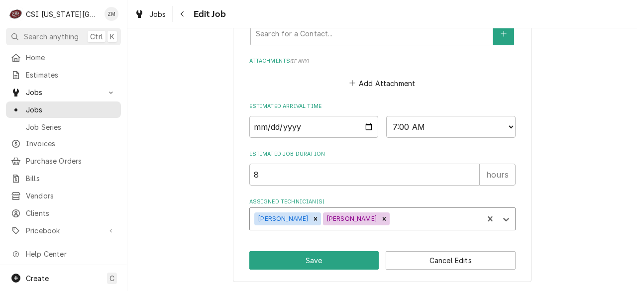
type textarea "x"
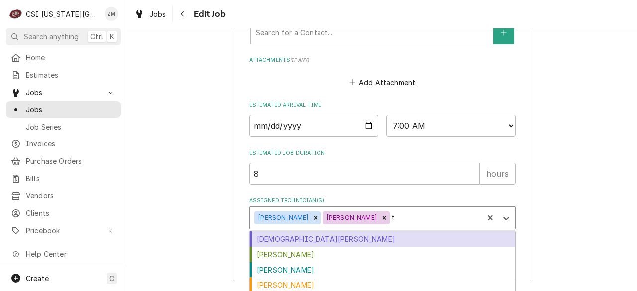
type input "ty"
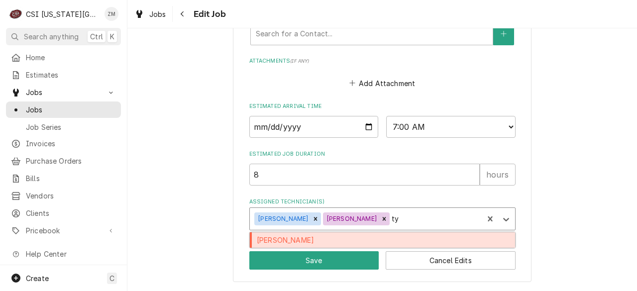
click at [337, 233] on div "Tyler Wilson" at bounding box center [382, 239] width 265 height 15
type textarea "x"
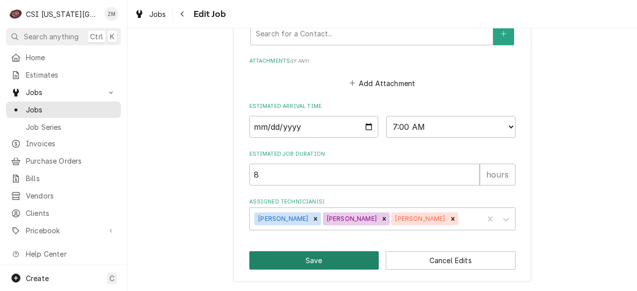
click at [316, 260] on button "Save" at bounding box center [314, 260] width 130 height 18
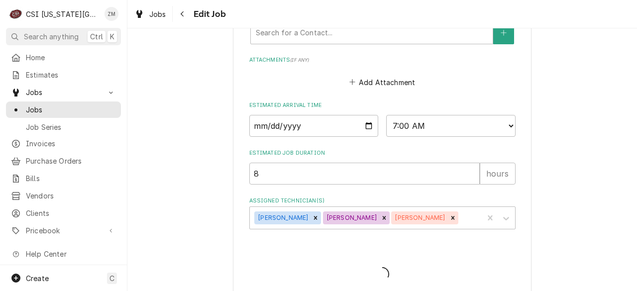
type textarea "x"
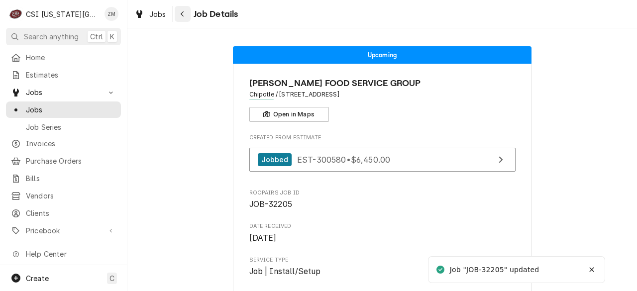
click at [183, 14] on icon "Navigate back" at bounding box center [182, 13] width 4 height 7
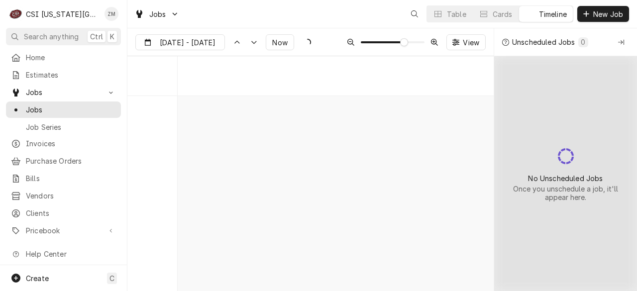
scroll to position [3673, 0]
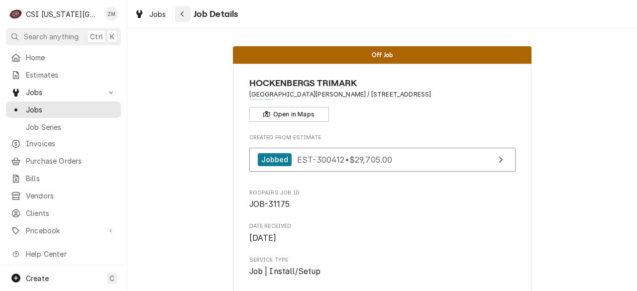
click at [187, 17] on div "Navigate back" at bounding box center [183, 14] width 10 height 10
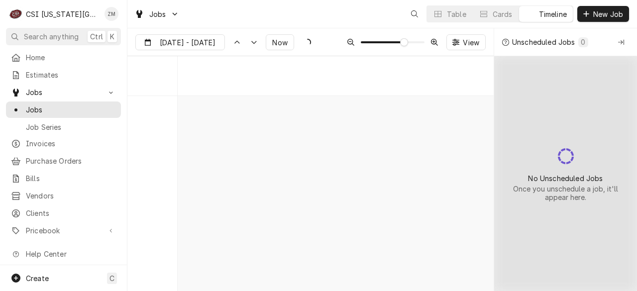
scroll to position [3673, 0]
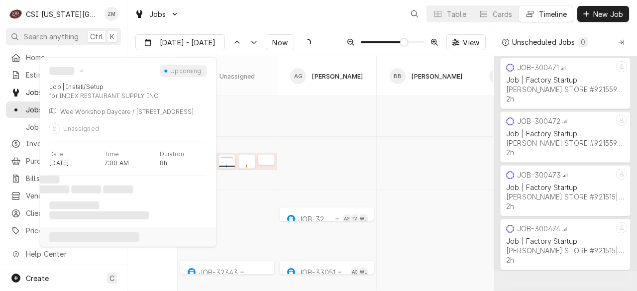
click at [232, 162] on div "normal" at bounding box center [226, 164] width 17 height 12
type input "Oct 3"
click at [232, 162] on div "normal" at bounding box center [226, 164] width 17 height 12
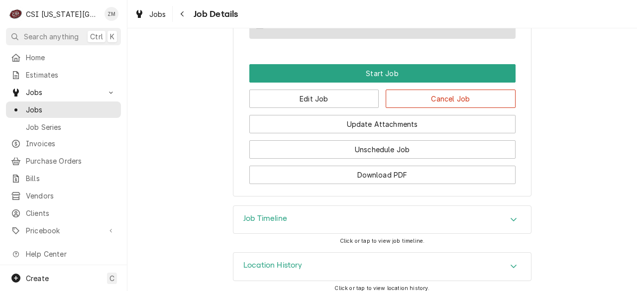
scroll to position [984, 0]
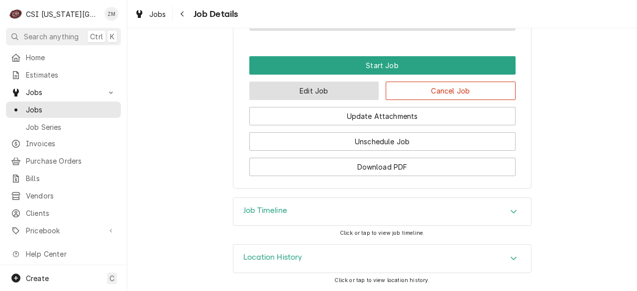
click at [287, 88] on button "Edit Job" at bounding box center [314, 91] width 130 height 18
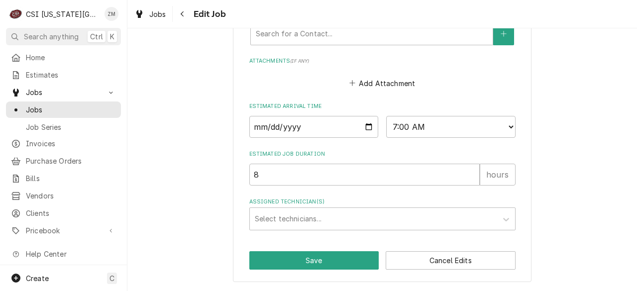
scroll to position [1002, 0]
click at [360, 127] on input "2025-10-06" at bounding box center [313, 127] width 129 height 22
click at [289, 217] on div "Assigned Technician(s)" at bounding box center [373, 219] width 237 height 18
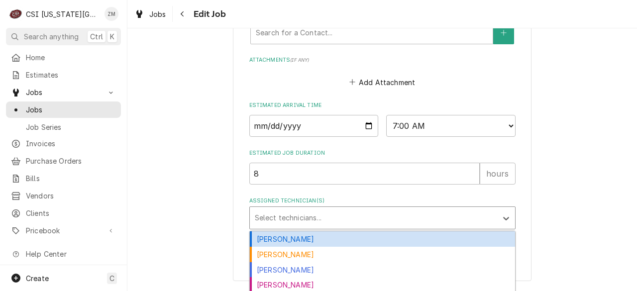
click at [285, 240] on div "[PERSON_NAME]" at bounding box center [382, 238] width 265 height 15
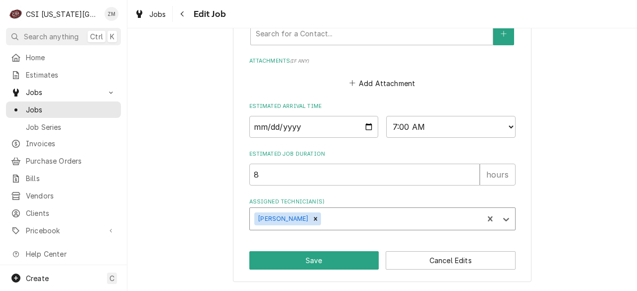
type textarea "x"
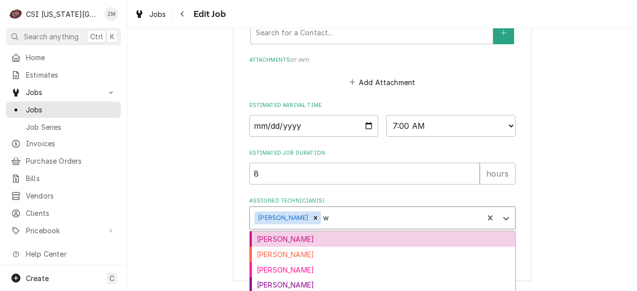
type input "wi"
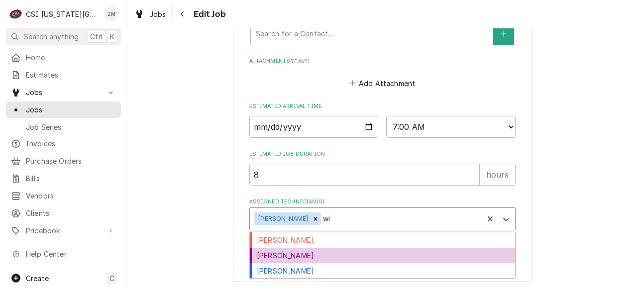
click at [278, 260] on div "[PERSON_NAME]" at bounding box center [382, 255] width 265 height 15
type textarea "x"
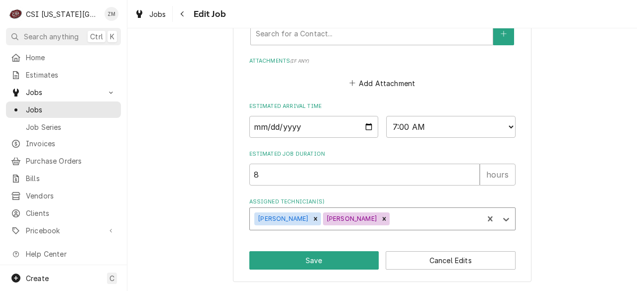
type textarea "x"
click at [438, 126] on select "AM / PM 6:00 AM 6:15 AM 6:30 AM 6:45 AM 7:00 AM 7:15 AM 7:30 AM 7:45 AM 8:00 AM…" at bounding box center [450, 127] width 129 height 22
select select "08:00:00"
click at [386, 116] on select "AM / PM 6:00 AM 6:15 AM 6:30 AM 6:45 AM 7:00 AM 7:15 AM 7:30 AM 7:45 AM 8:00 AM…" at bounding box center [450, 127] width 129 height 22
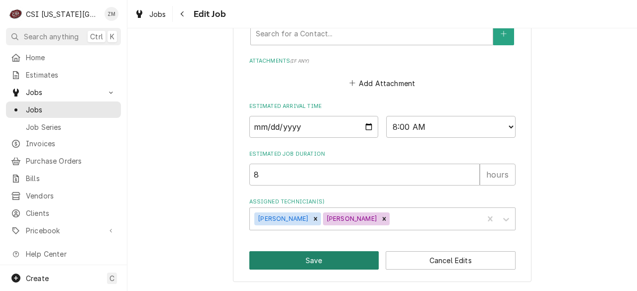
click at [304, 261] on button "Save" at bounding box center [314, 260] width 130 height 18
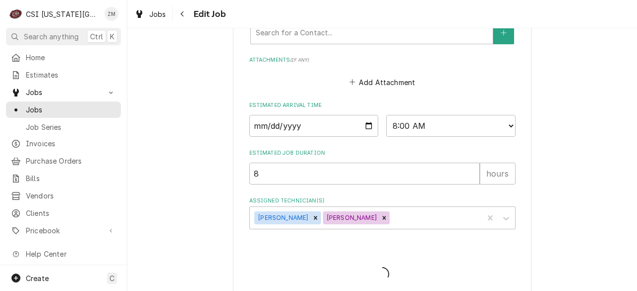
type textarea "x"
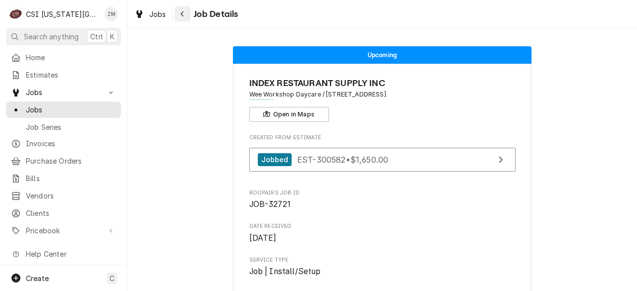
click at [184, 19] on button "Navigate back" at bounding box center [183, 14] width 16 height 16
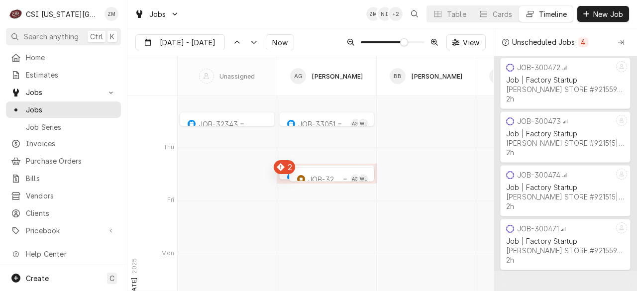
scroll to position [3824, 0]
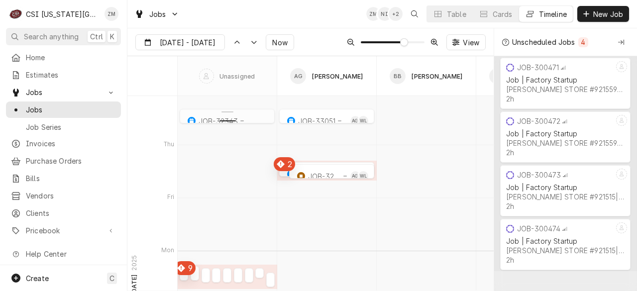
click at [204, 120] on div "Dynamic Content Wrapper" at bounding box center [227, 119] width 95 height 12
type input "Oct 8"
click at [204, 120] on div "Dynamic Content Wrapper" at bounding box center [227, 119] width 95 height 12
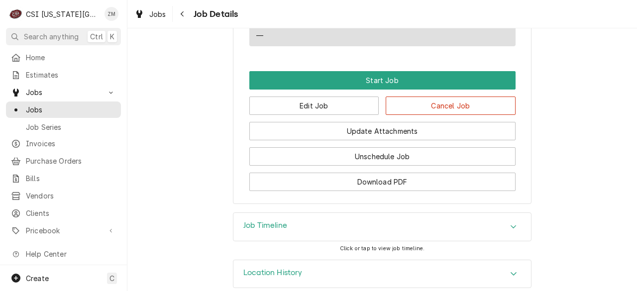
scroll to position [729, 0]
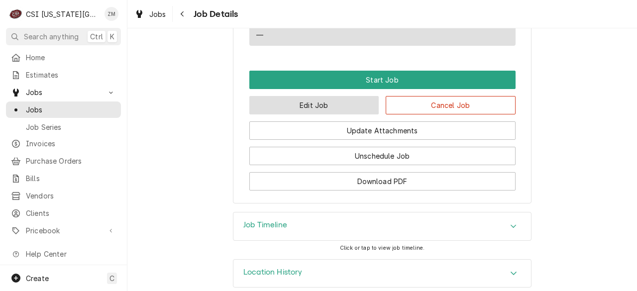
click at [277, 96] on button "Edit Job" at bounding box center [314, 105] width 130 height 18
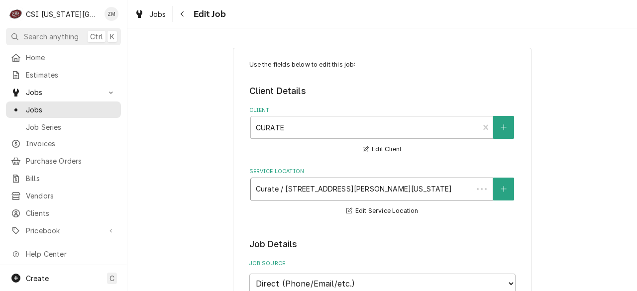
type textarea "x"
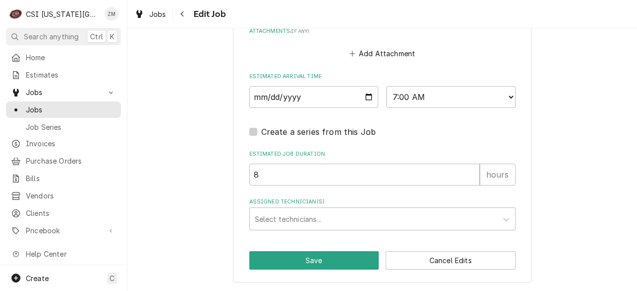
scroll to position [796, 0]
click at [367, 94] on input "2025-10-08" at bounding box center [313, 97] width 129 height 22
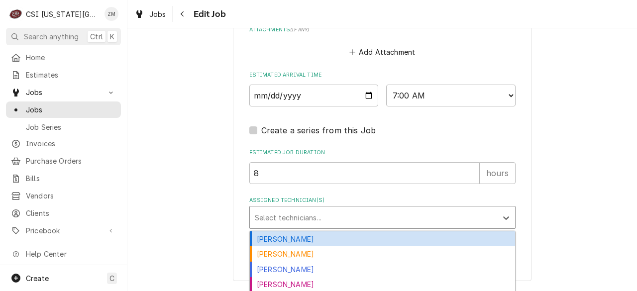
click at [266, 218] on div "Assigned Technician(s)" at bounding box center [373, 217] width 237 height 18
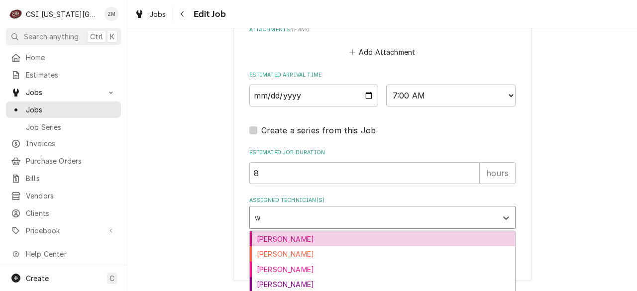
type input "wi"
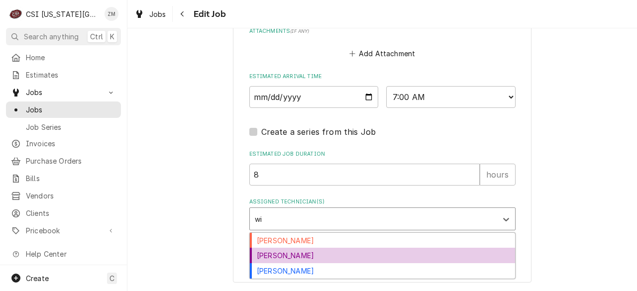
click at [262, 257] on div "[PERSON_NAME]" at bounding box center [382, 255] width 265 height 15
type textarea "x"
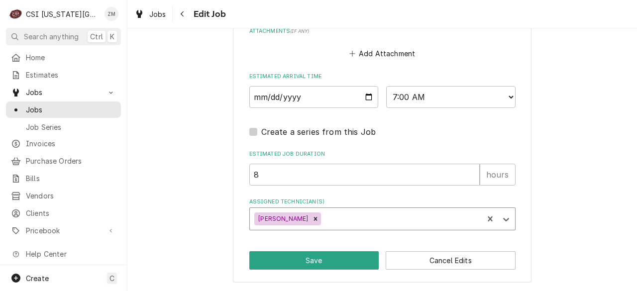
scroll to position [795, 0]
click at [323, 216] on div "Assigned Technician(s)" at bounding box center [400, 219] width 155 height 18
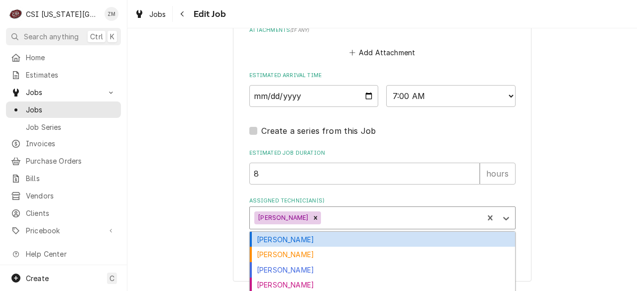
click at [281, 239] on div "[PERSON_NAME]" at bounding box center [382, 239] width 265 height 15
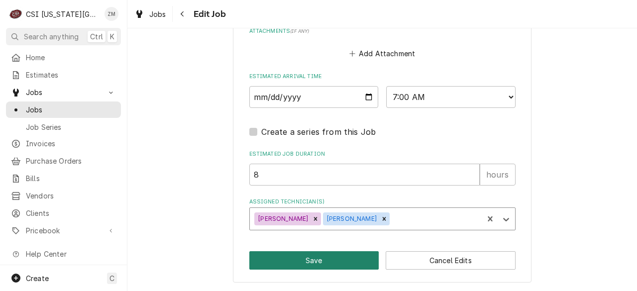
click at [279, 265] on button "Save" at bounding box center [314, 260] width 130 height 18
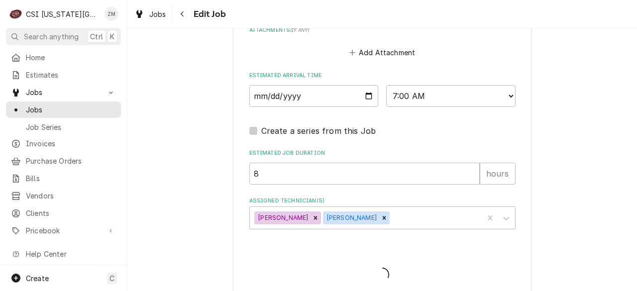
type textarea "x"
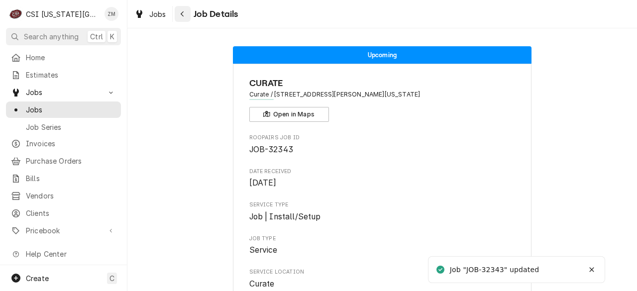
click at [178, 8] on button "Navigate back" at bounding box center [183, 14] width 16 height 16
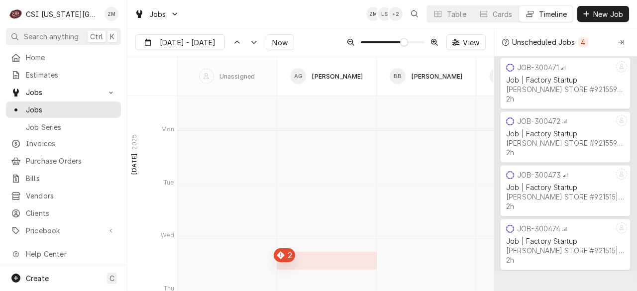
scroll to position [3468, 0]
type input "[DATE]"
